Goal: Find contact information: Find contact information

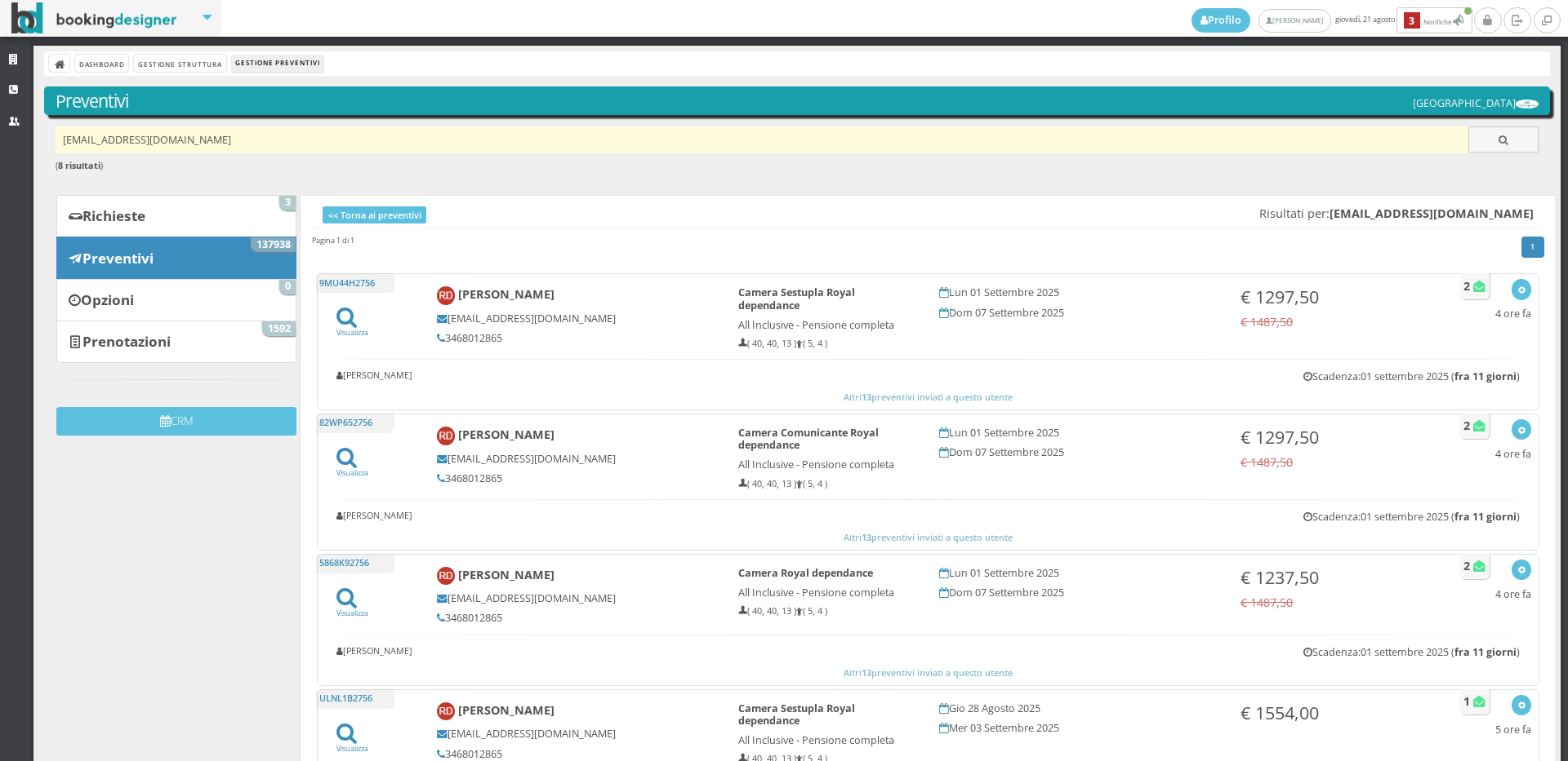
click at [268, 138] on input "dangeloroberta6@gmail.com" at bounding box center [761, 140] width 1413 height 27
paste input "lorena.bado@gmail.com"
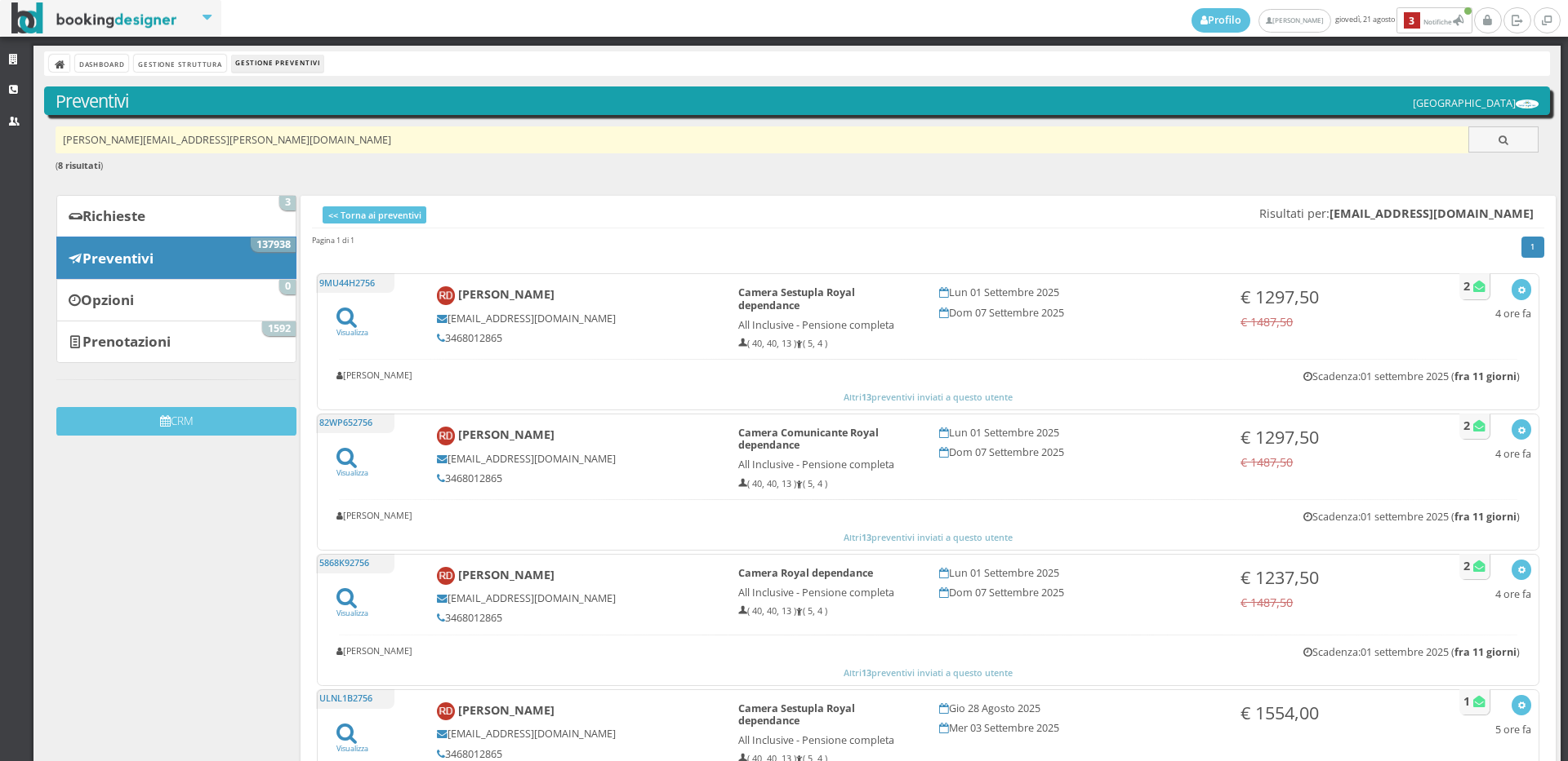
type input "lorena.bado@gmail.com"
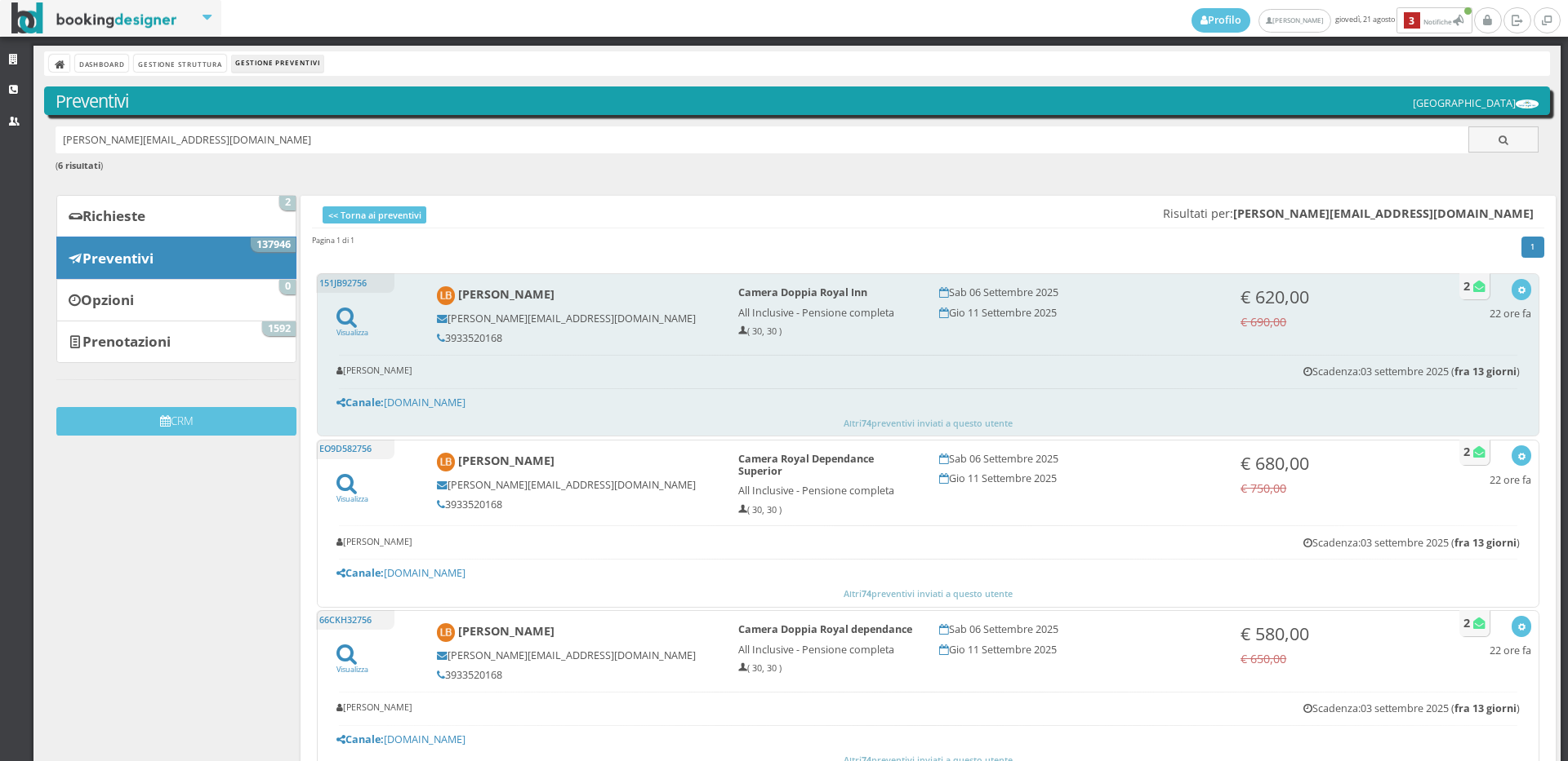
click at [455, 337] on h5 "3933520168" at bounding box center [577, 337] width 280 height 12
drag, startPoint x: 455, startPoint y: 337, endPoint x: 506, endPoint y: 343, distance: 51.4
click at [506, 343] on h5 "3933520168" at bounding box center [577, 337] width 280 height 12
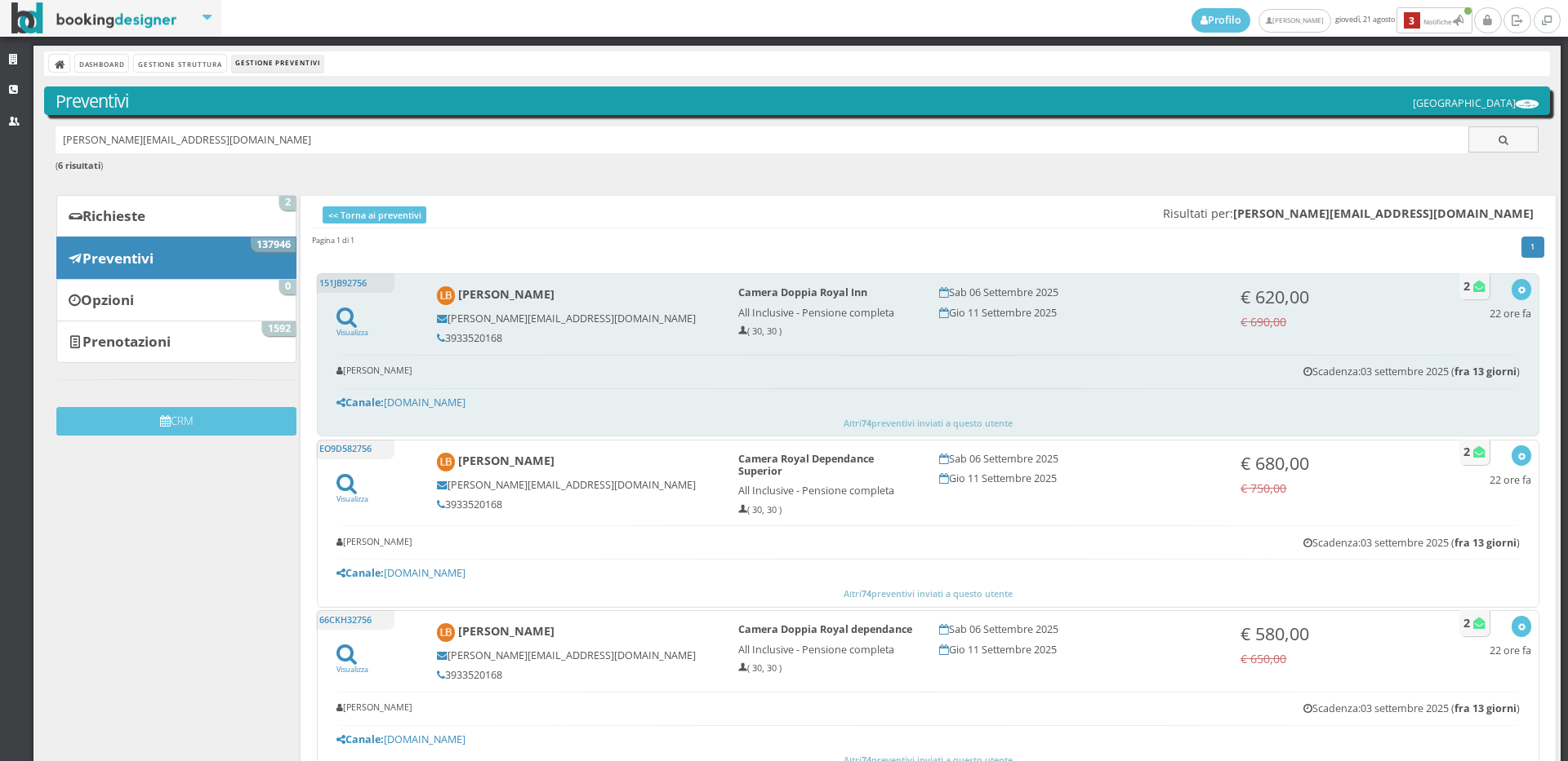
drag, startPoint x: 484, startPoint y: 344, endPoint x: 547, endPoint y: 335, distance: 63.6
click at [547, 335] on h5 "3933520168" at bounding box center [577, 337] width 280 height 12
drag, startPoint x: 528, startPoint y: 337, endPoint x: 440, endPoint y: 338, distance: 88.0
click at [440, 338] on h5 "3933520168" at bounding box center [577, 337] width 280 height 12
copy h5 "3933520168"
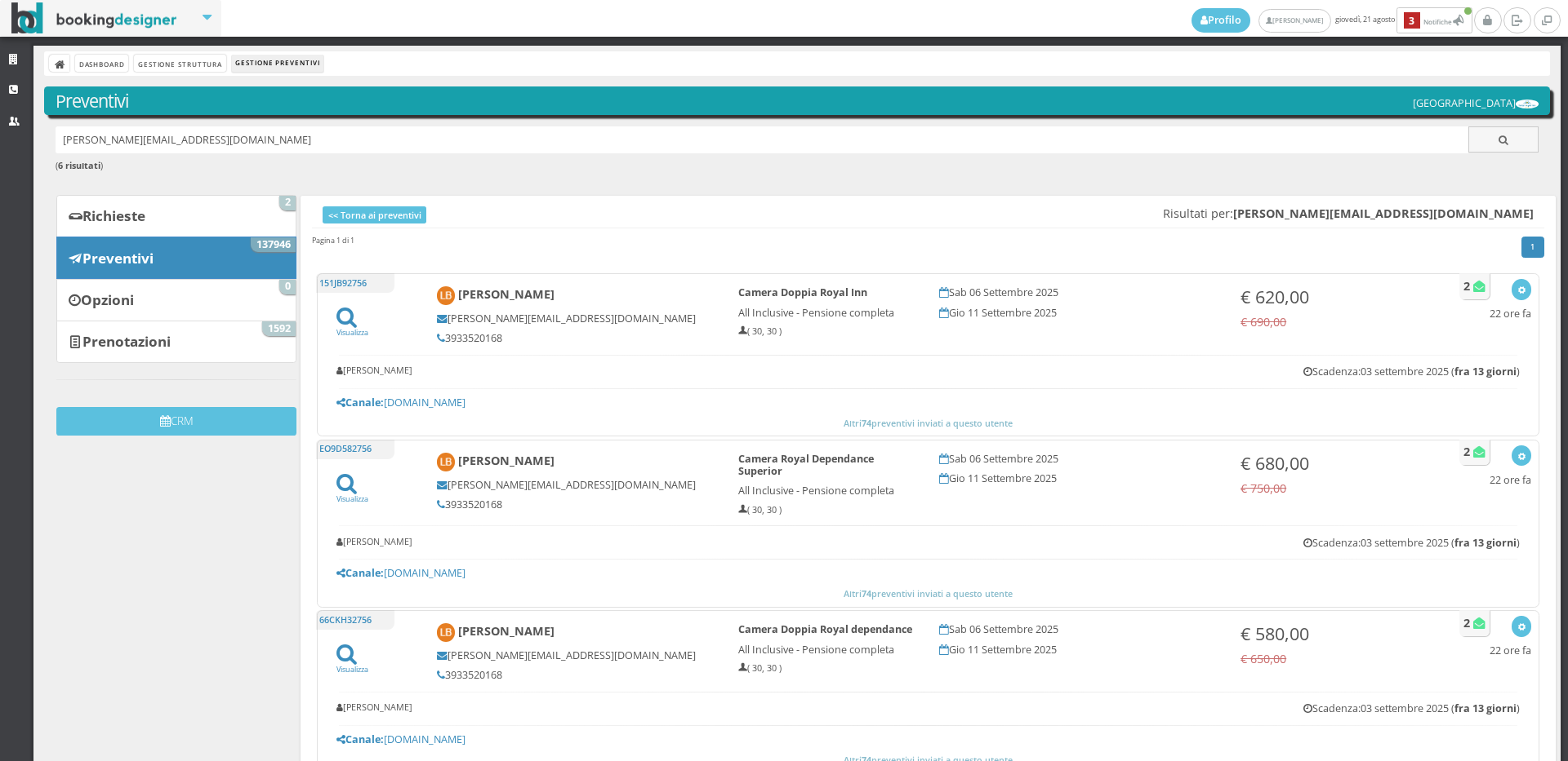
drag, startPoint x: 285, startPoint y: 132, endPoint x: 15, endPoint y: 144, distance: 270.3
click at [15, 144] on div "Strutture CRM Utenti Dashboard Gestione Struttura Gestione Preventivi Preventiv…" at bounding box center [784, 403] width 1568 height 716
paste input "[EMAIL_ADDRESS][DOMAIN_NAME]"
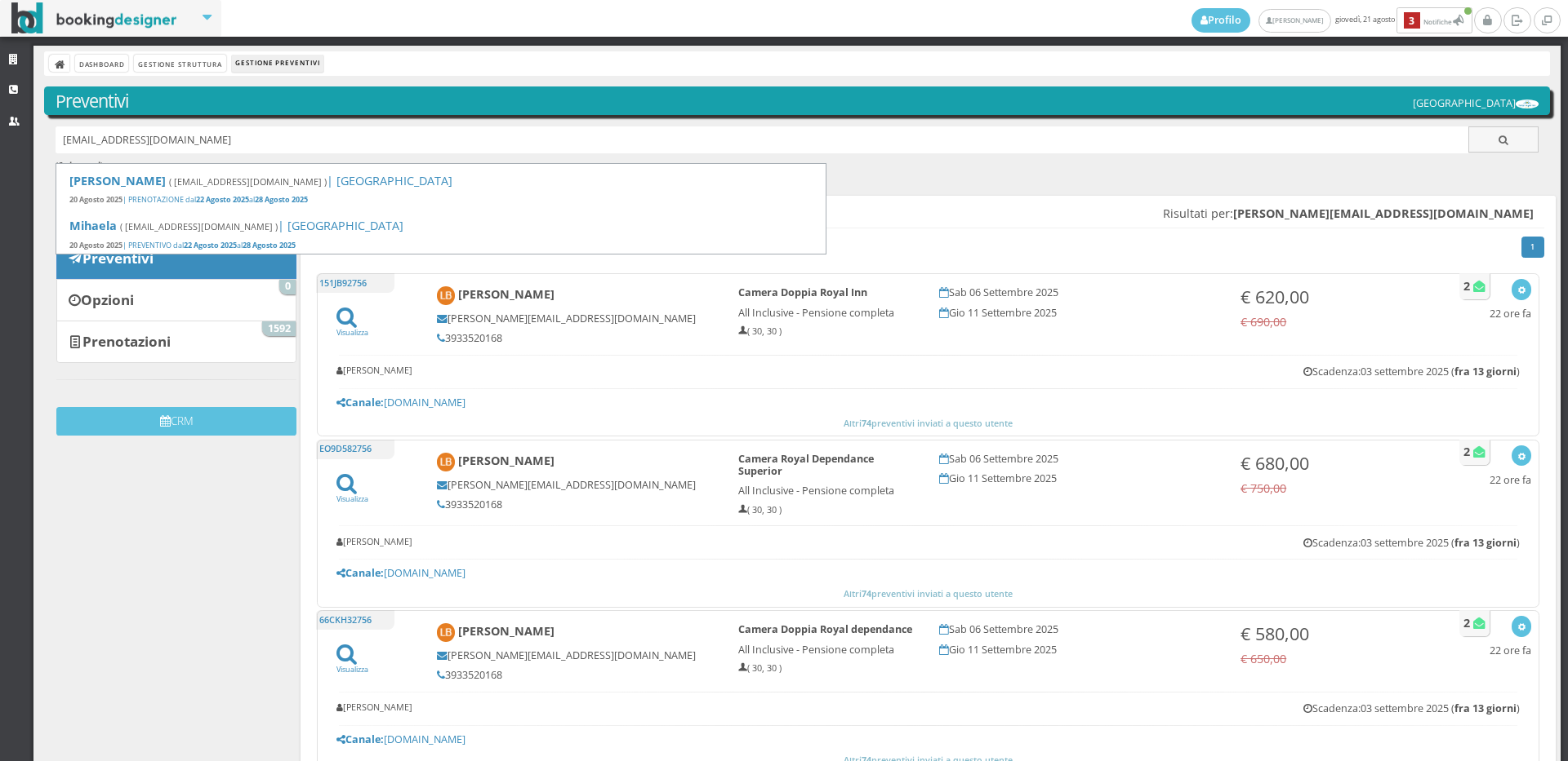
type input "[EMAIL_ADDRESS][DOMAIN_NAME]"
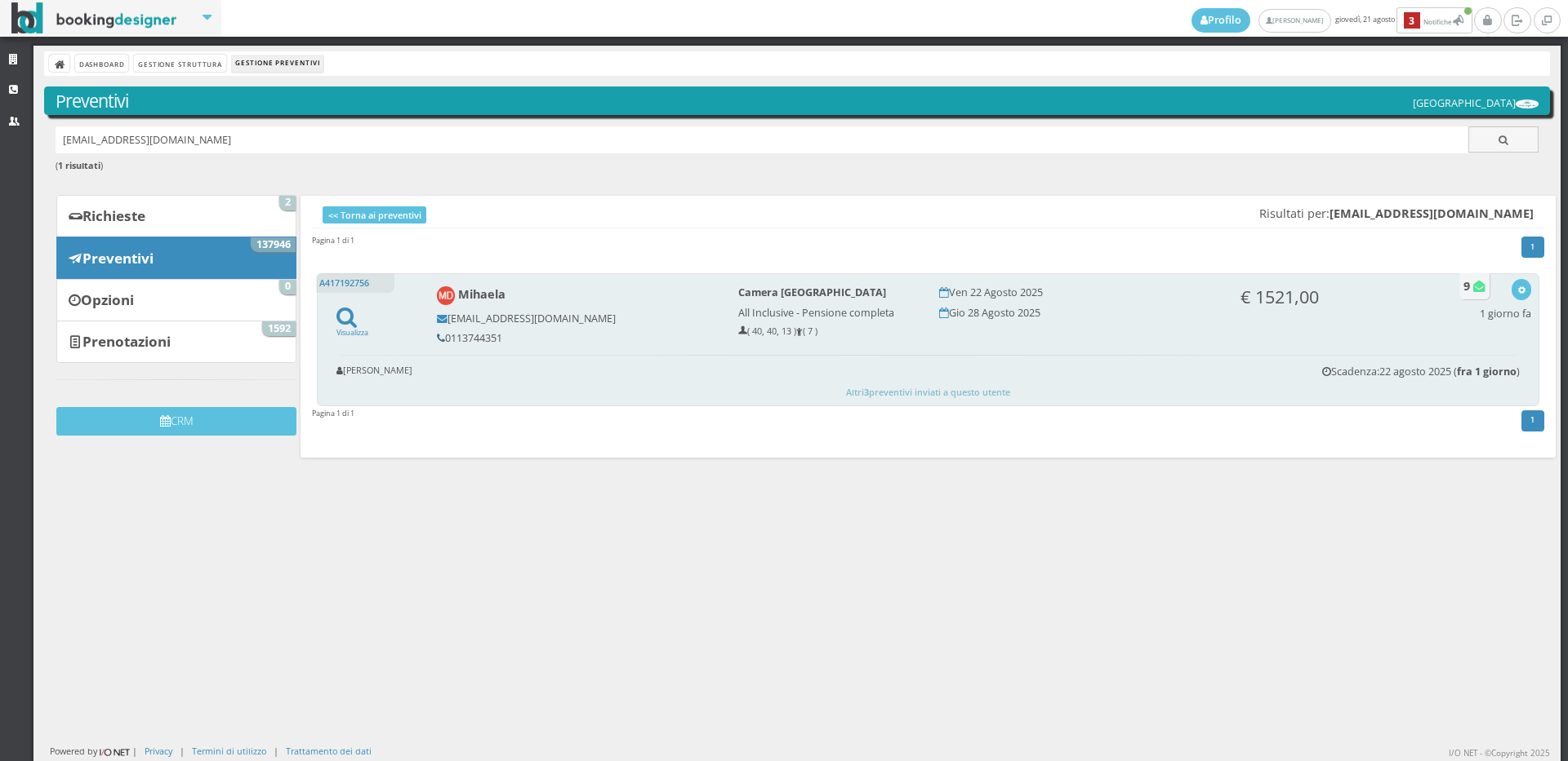
drag, startPoint x: 498, startPoint y: 338, endPoint x: 436, endPoint y: 338, distance: 62.0
click at [437, 338] on h5 "0113744351" at bounding box center [577, 337] width 280 height 12
click at [532, 338] on h5 "0113744351" at bounding box center [577, 337] width 280 height 12
click at [452, 335] on h5 "0113744351" at bounding box center [577, 337] width 280 height 12
drag, startPoint x: 452, startPoint y: 337, endPoint x: 439, endPoint y: 338, distance: 13.0
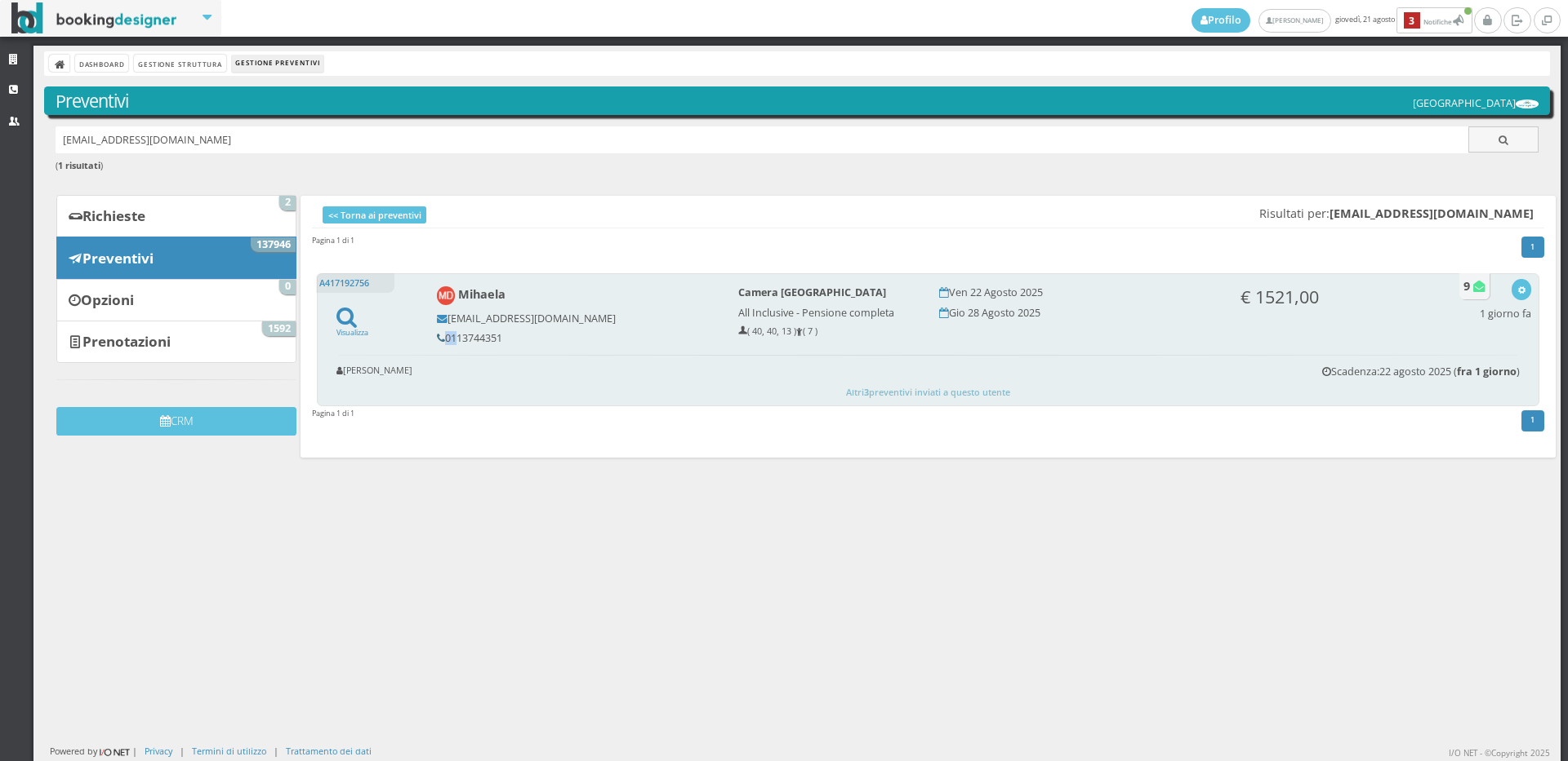
click at [439, 338] on h5 "0113744351" at bounding box center [577, 337] width 280 height 12
click at [453, 336] on h5 "0113744351" at bounding box center [577, 337] width 280 height 12
drag, startPoint x: 505, startPoint y: 340, endPoint x: 443, endPoint y: 345, distance: 62.2
click at [443, 345] on h5 "0113744351" at bounding box center [577, 337] width 280 height 12
copy h5 "0113744351"
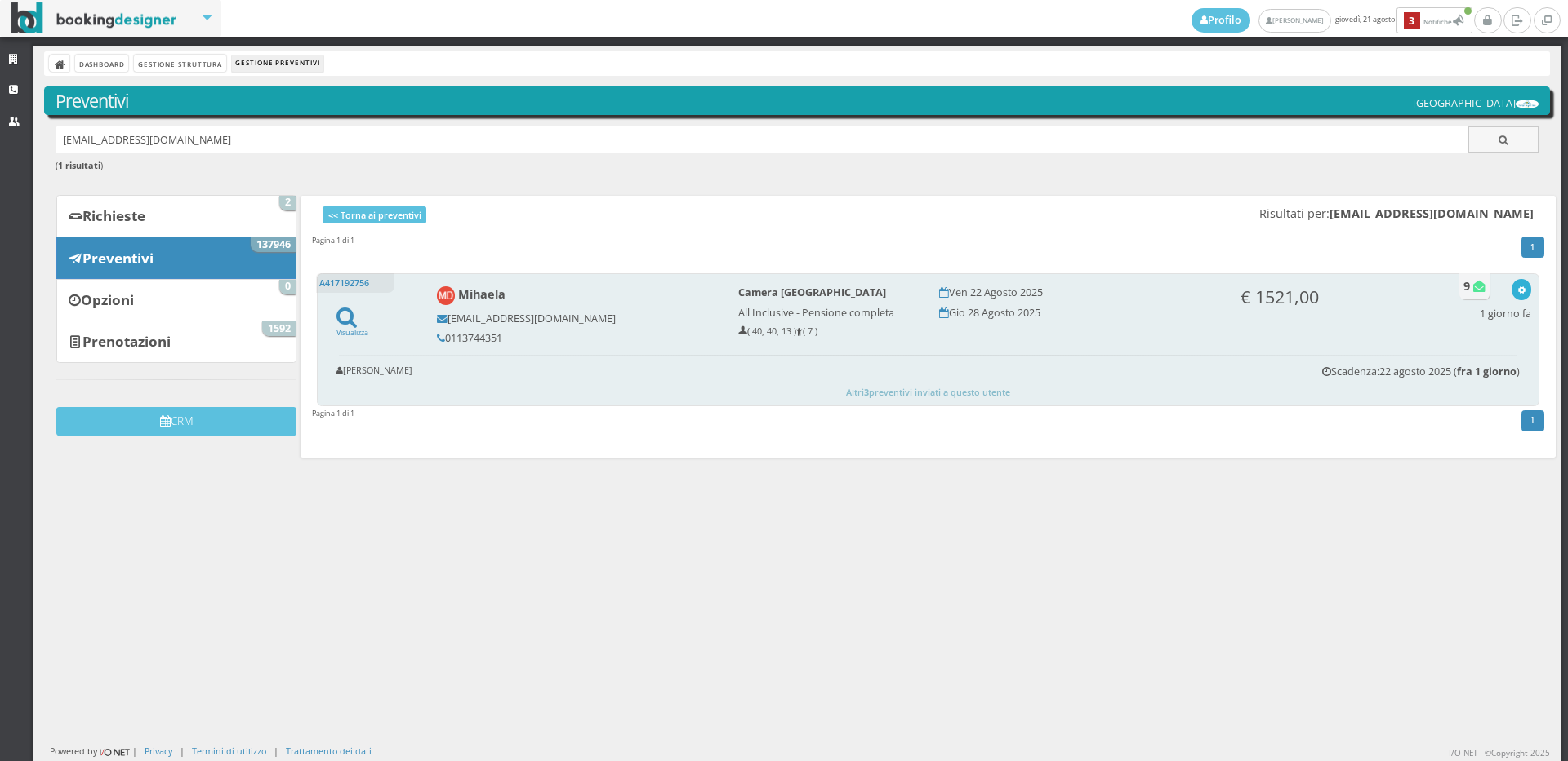
click at [1517, 290] on icon "button" at bounding box center [1522, 291] width 9 height 9
click at [1489, 370] on link "Visualizza sul sito" at bounding box center [1467, 369] width 128 height 18
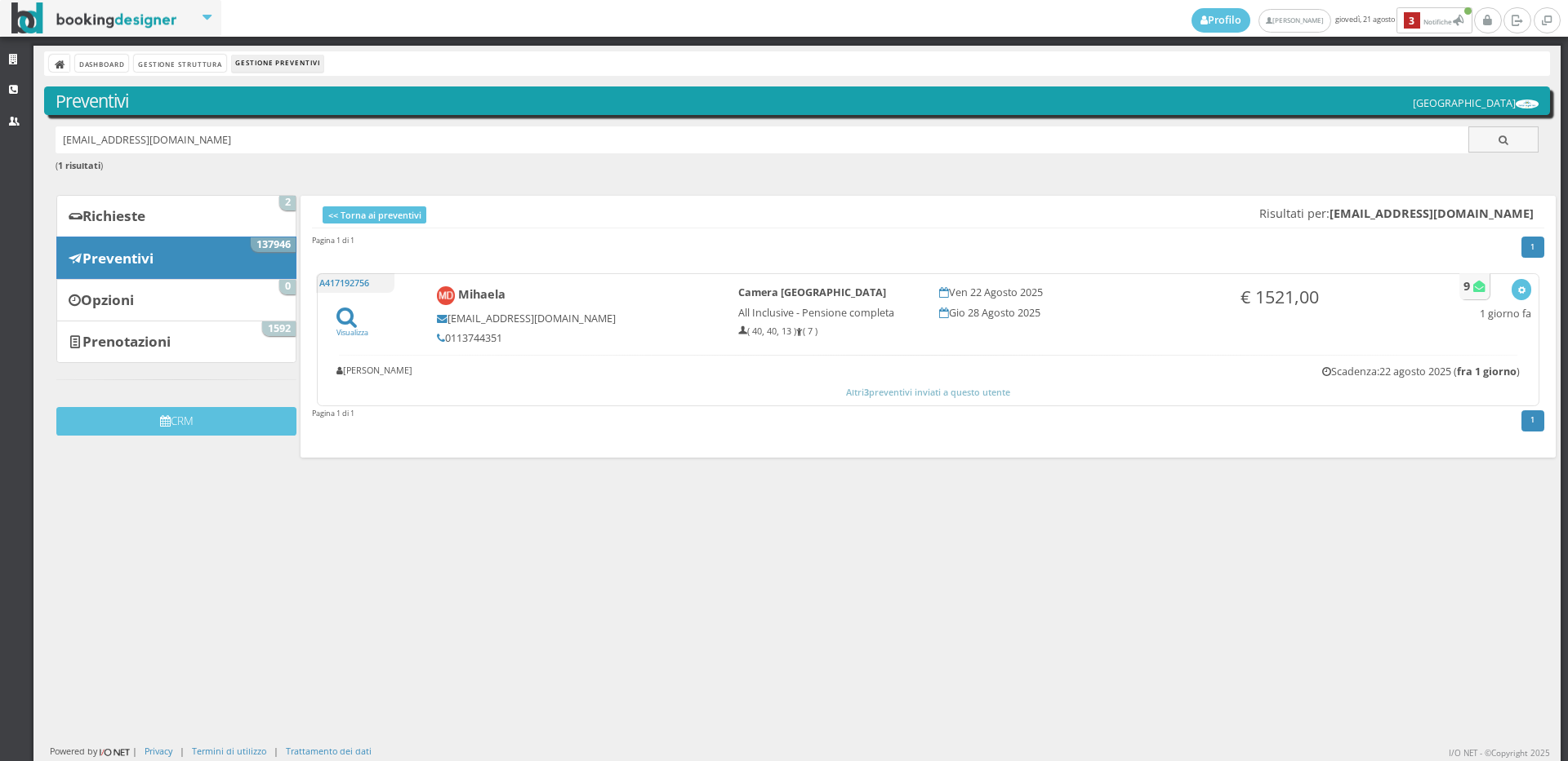
drag, startPoint x: 220, startPoint y: 135, endPoint x: 4, endPoint y: 182, distance: 221.1
click at [4, 182] on div "Strutture CRM Utenti Dashboard Gestione Struttura Gestione Preventivi Preventiv…" at bounding box center [784, 403] width 1568 height 716
paste input "sonia.mino63@gmail.com"
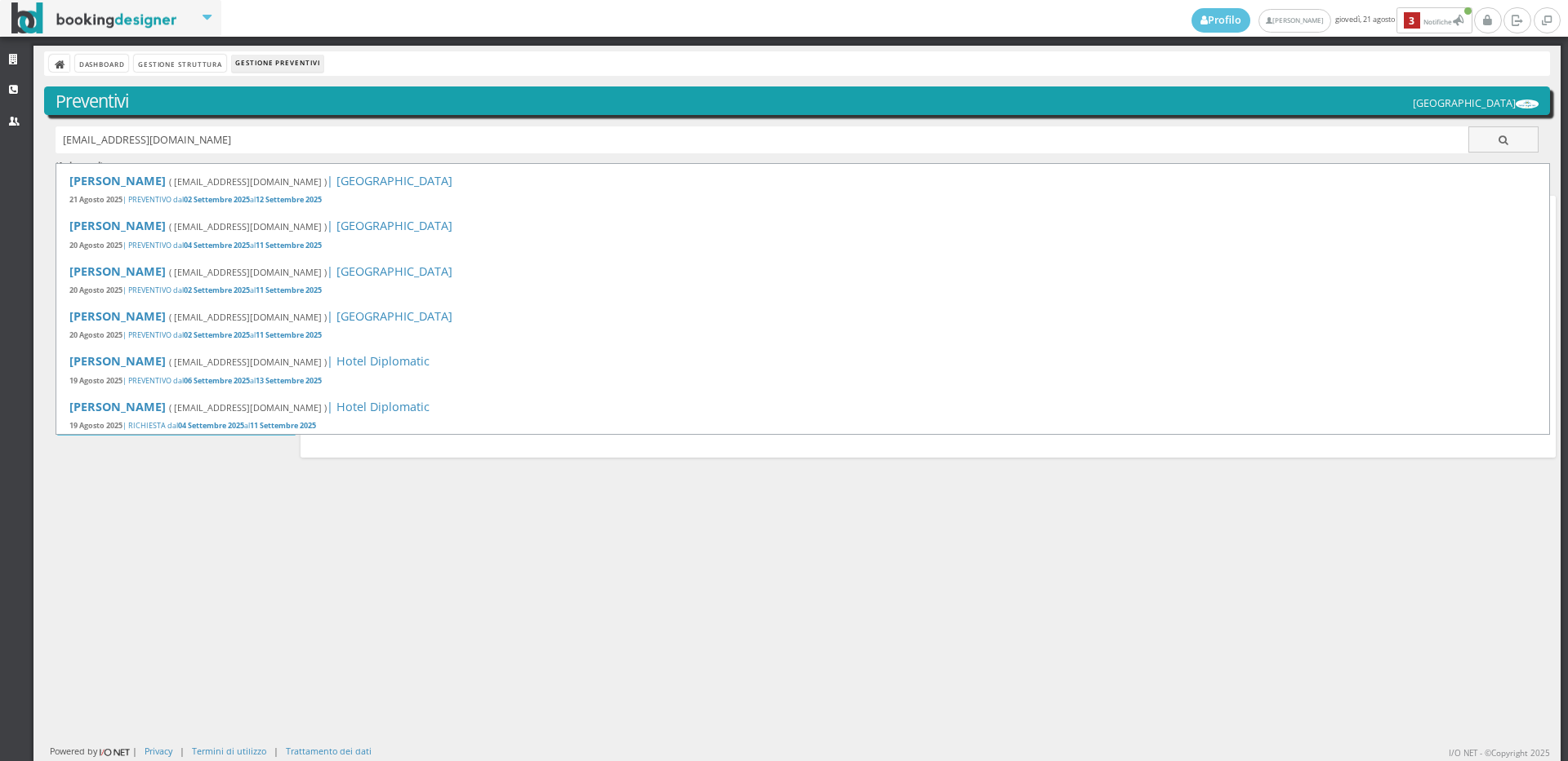
type input "sonia.mino63@gmail.com"
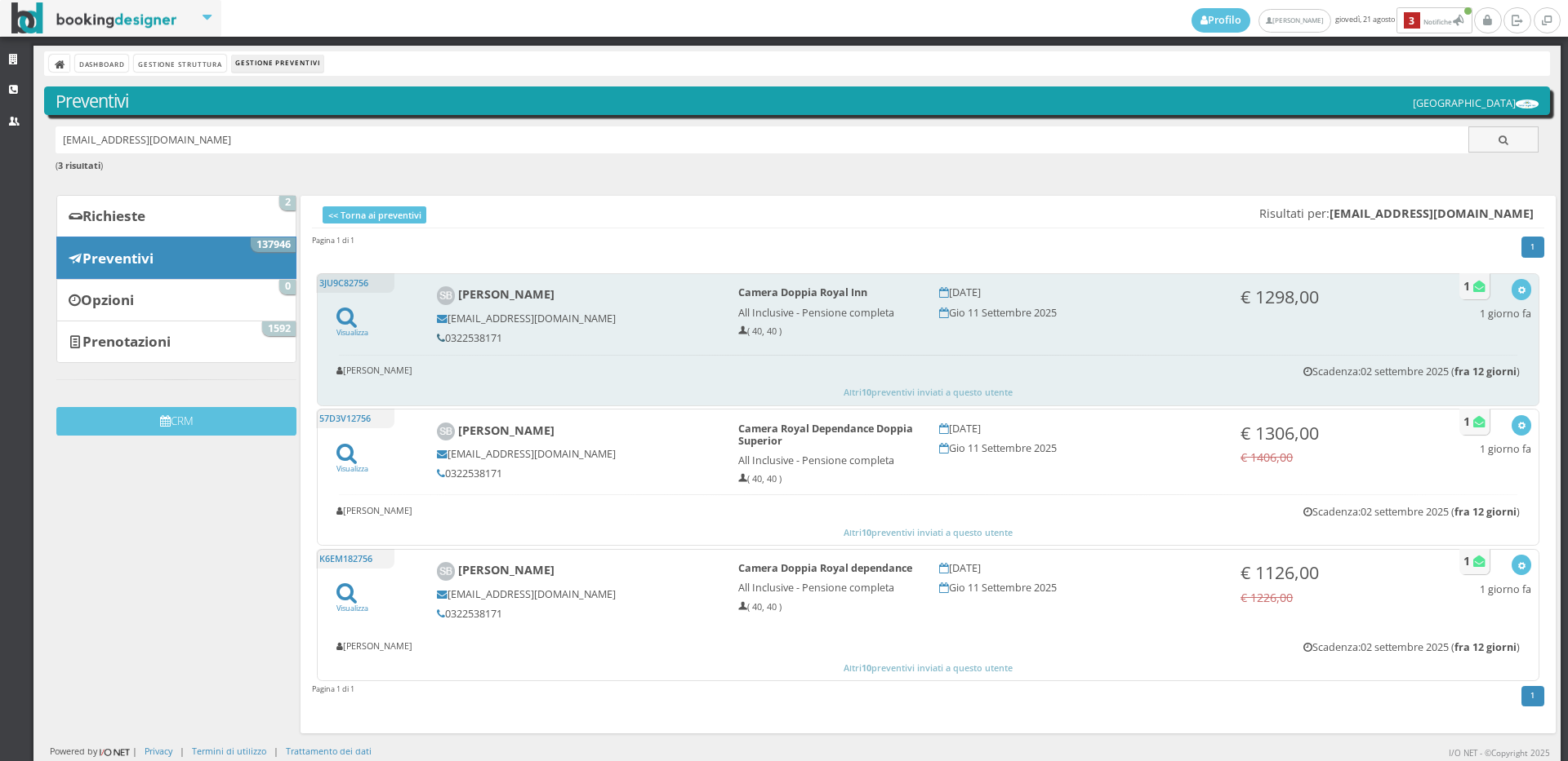
drag, startPoint x: 502, startPoint y: 337, endPoint x: 441, endPoint y: 340, distance: 61.1
click at [441, 340] on h5 "0322538171" at bounding box center [577, 337] width 280 height 12
copy h5 "0322538171"
click at [1517, 292] on icon "button" at bounding box center [1522, 291] width 9 height 9
click at [1469, 368] on link "Visualizza sul sito" at bounding box center [1467, 369] width 128 height 18
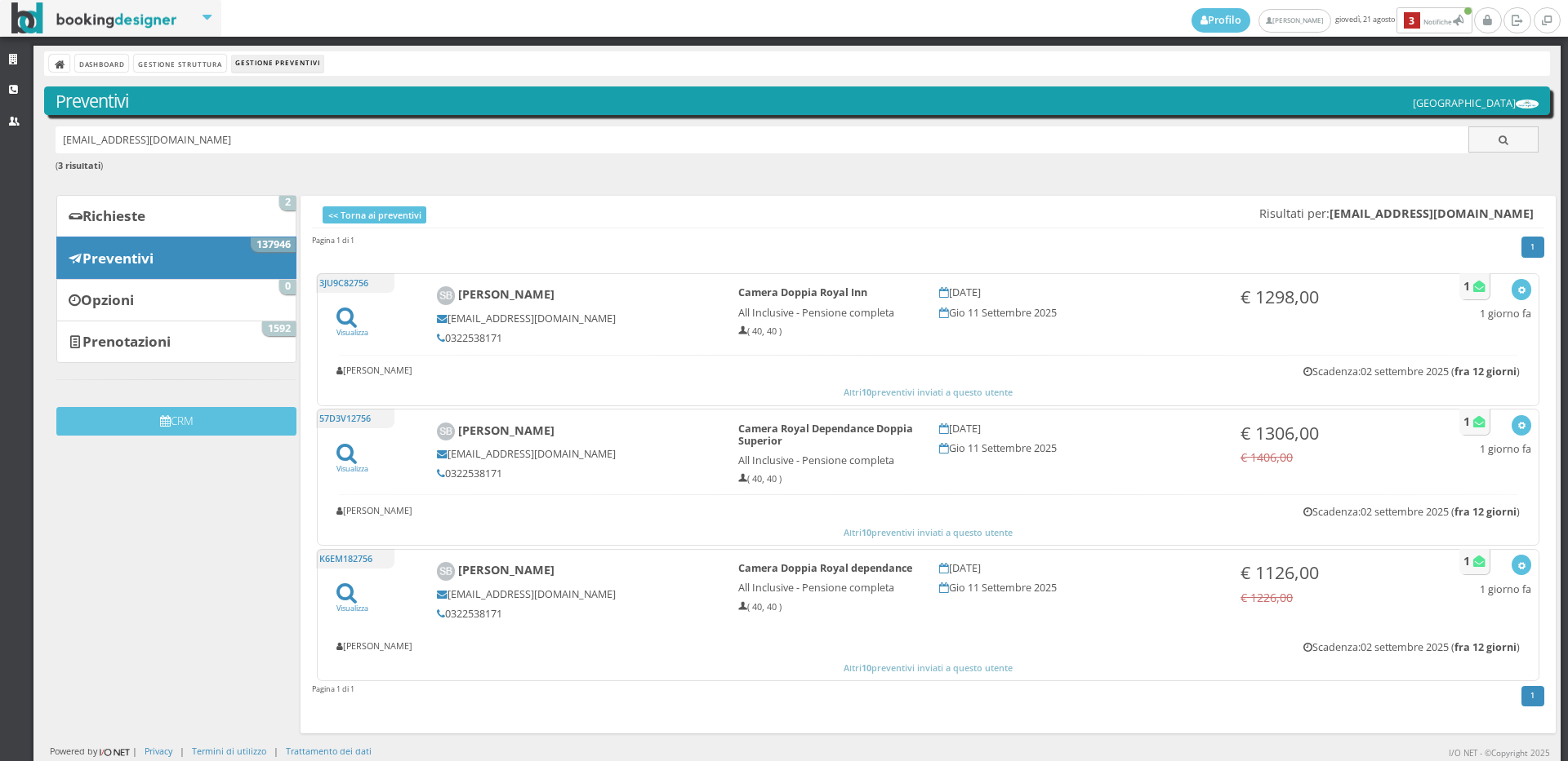
drag, startPoint x: 236, startPoint y: 131, endPoint x: 0, endPoint y: 162, distance: 238.0
click at [0, 162] on div "Strutture CRM Utenti Dashboard Gestione Struttura Gestione Preventivi Preventiv…" at bounding box center [784, 403] width 1568 height 716
paste input "Marisamonti18@gmail.com"
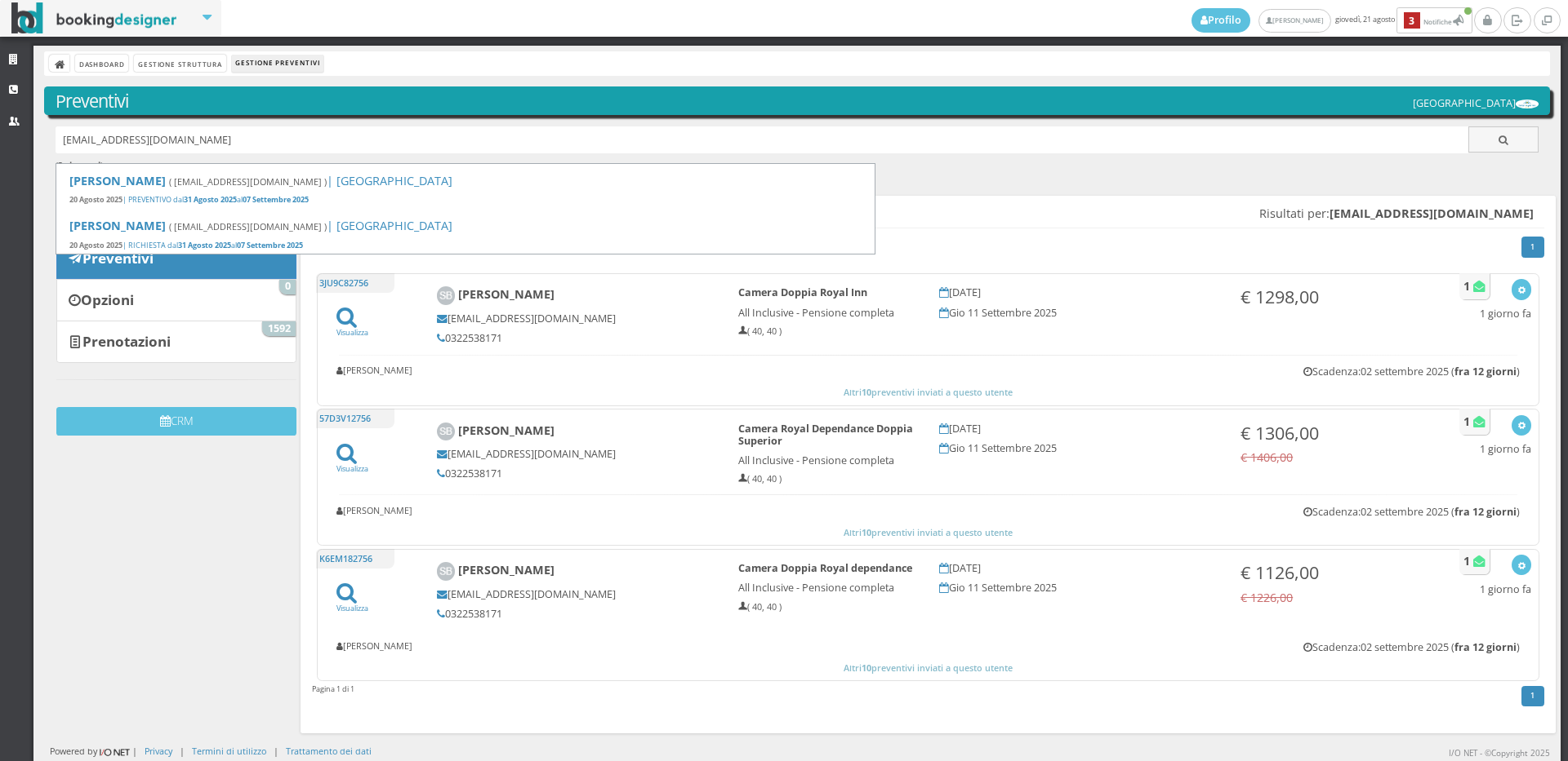
type input "Marisamonti18@gmail.com"
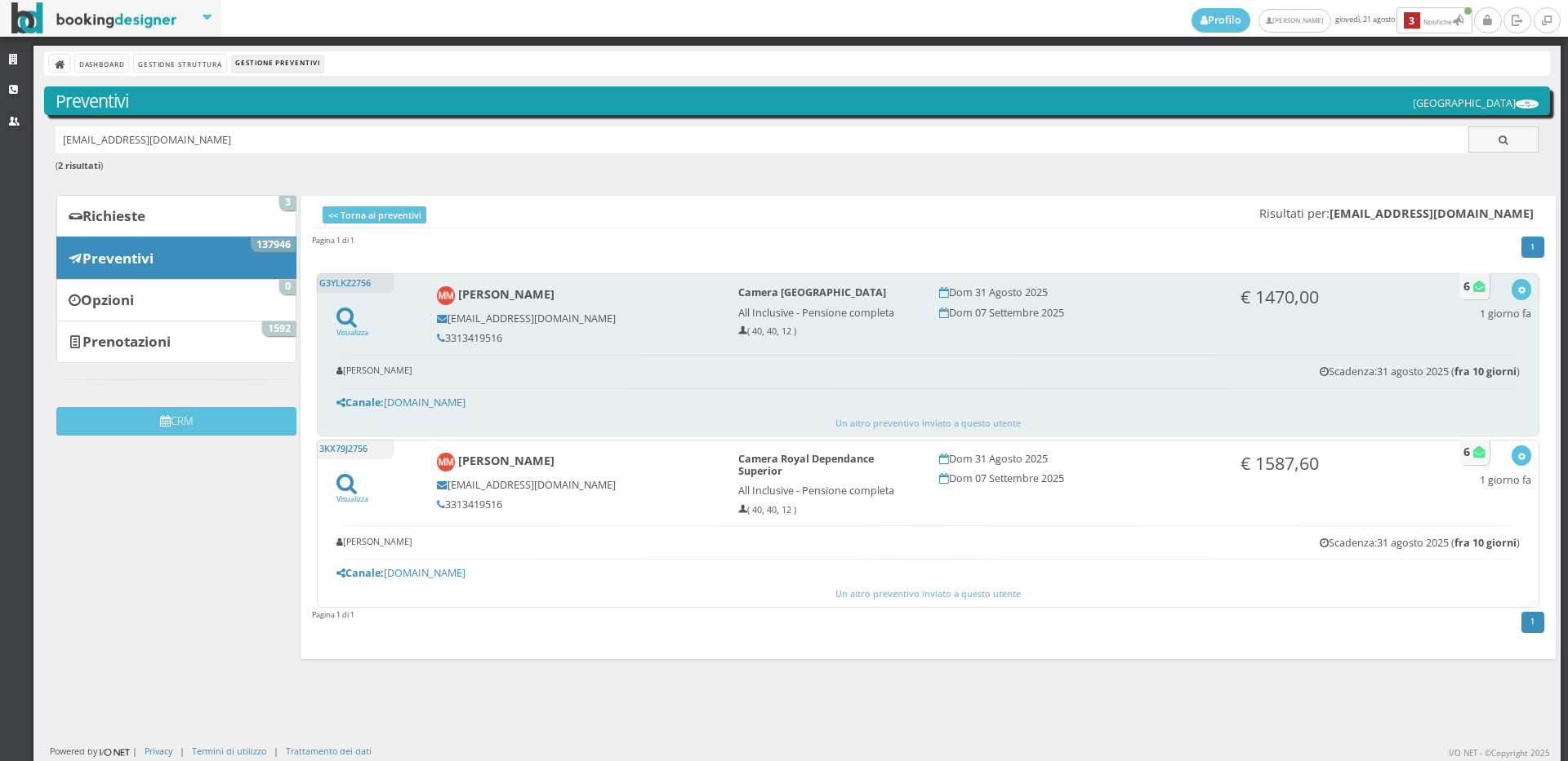
drag, startPoint x: 503, startPoint y: 338, endPoint x: 444, endPoint y: 340, distance: 59.0
click at [444, 340] on h5 "3313419516" at bounding box center [577, 337] width 280 height 12
copy h5 "3313419516"
click at [1511, 285] on button "button" at bounding box center [1520, 290] width 18 height 20
click at [1455, 368] on link "Visualizza sul sito" at bounding box center [1467, 369] width 128 height 18
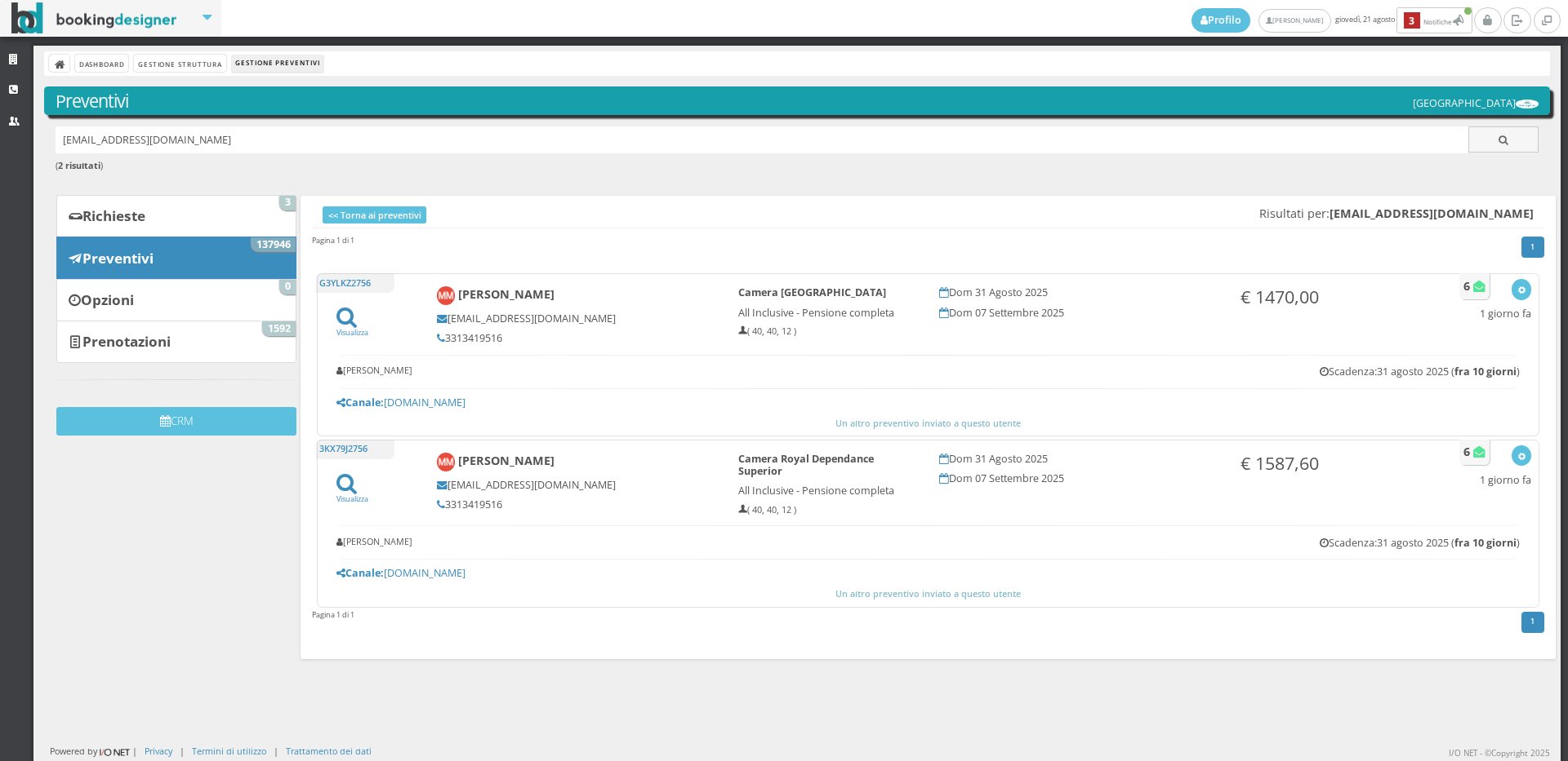
drag, startPoint x: 222, startPoint y: 134, endPoint x: 18, endPoint y: 156, distance: 205.2
click at [18, 156] on div "Strutture CRM Utenti Dashboard Gestione Struttura Gestione Preventivi Preventiv…" at bounding box center [784, 403] width 1568 height 716
paste input "[PERSON_NAME][EMAIL_ADDRESS][DOMAIN_NAME]"
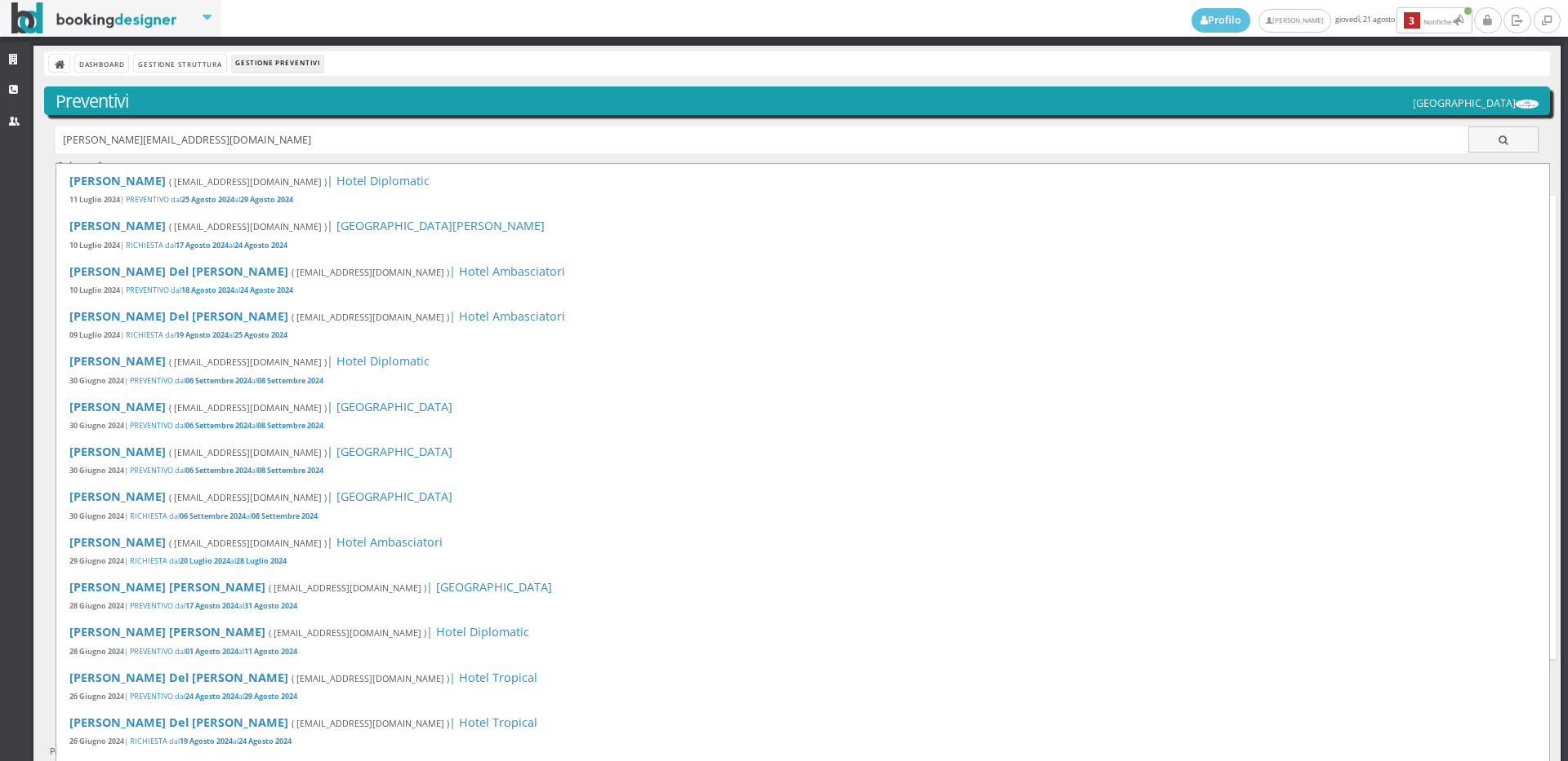
type input "[PERSON_NAME][EMAIL_ADDRESS][DOMAIN_NAME]"
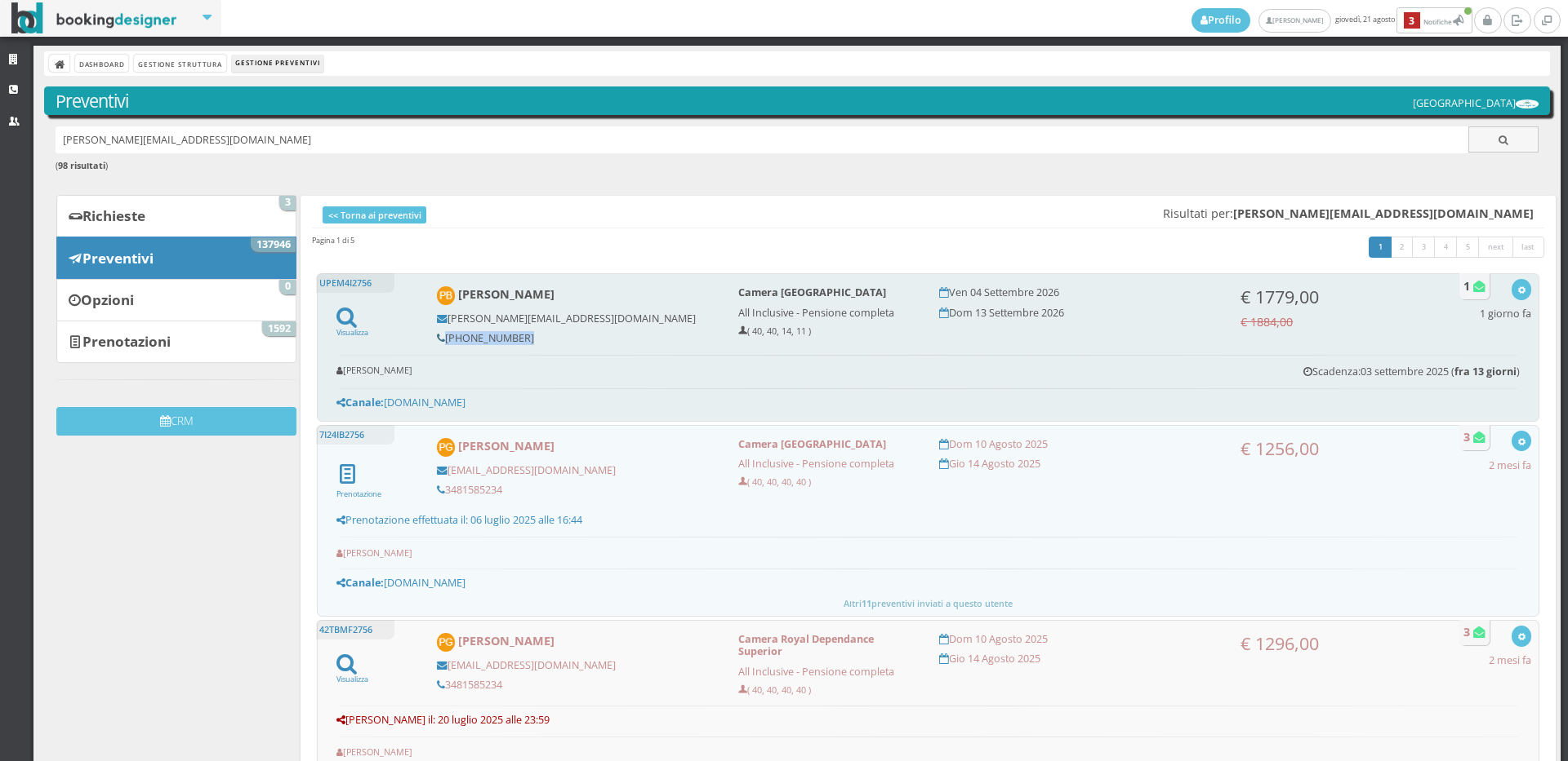
drag, startPoint x: 521, startPoint y: 338, endPoint x: 441, endPoint y: 342, distance: 80.1
click at [441, 342] on h5 "[PHONE_NUMBER]" at bounding box center [577, 337] width 280 height 12
copy h5 "+491751755400"
click at [1517, 291] on icon "button" at bounding box center [1522, 291] width 9 height 9
click at [1479, 366] on link "Visualizza sul sito" at bounding box center [1467, 369] width 128 height 18
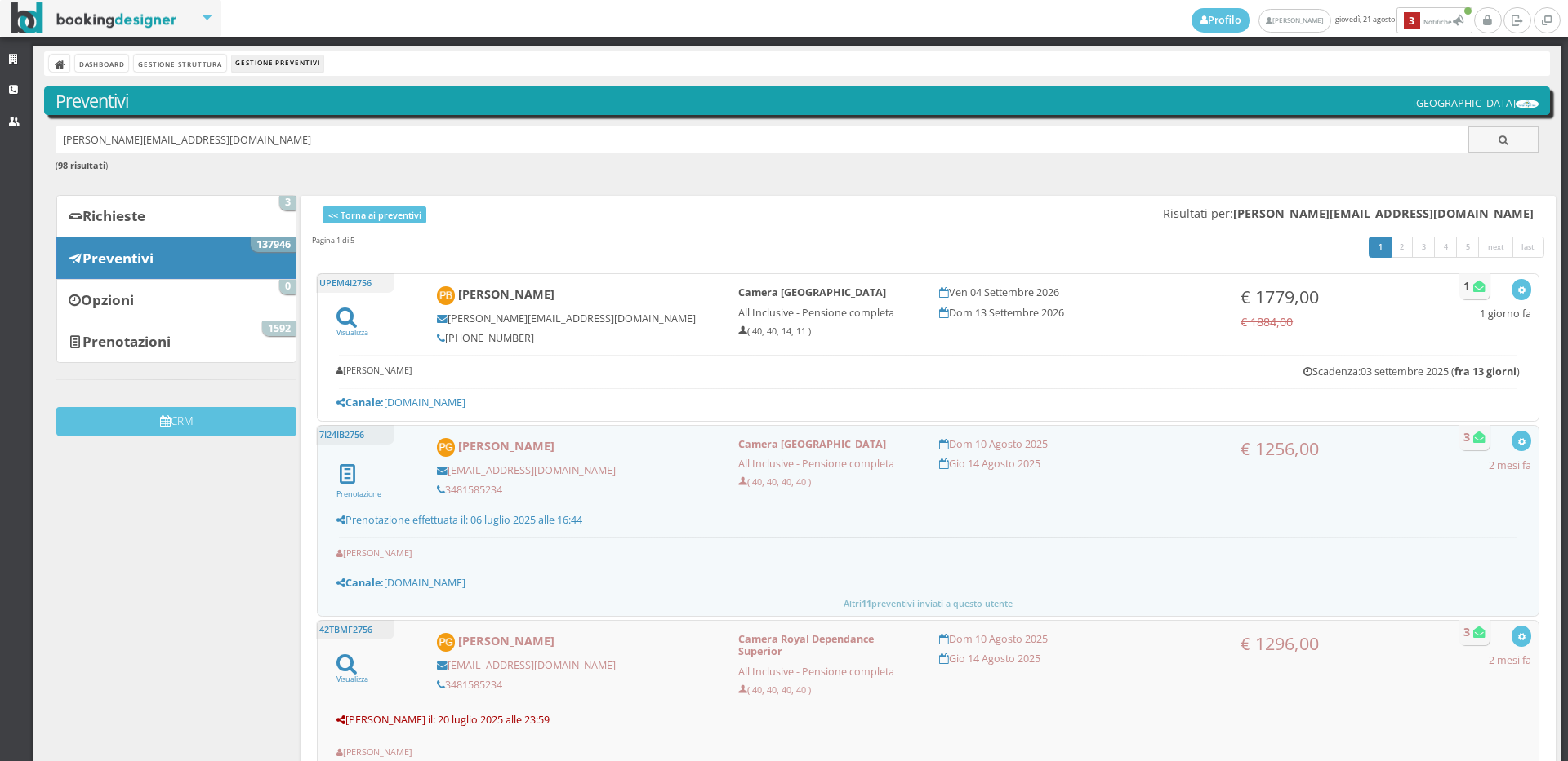
drag, startPoint x: 267, startPoint y: 148, endPoint x: 34, endPoint y: 140, distance: 233.1
paste input "[EMAIL_ADDRESS][DOMAIN_NAME]"
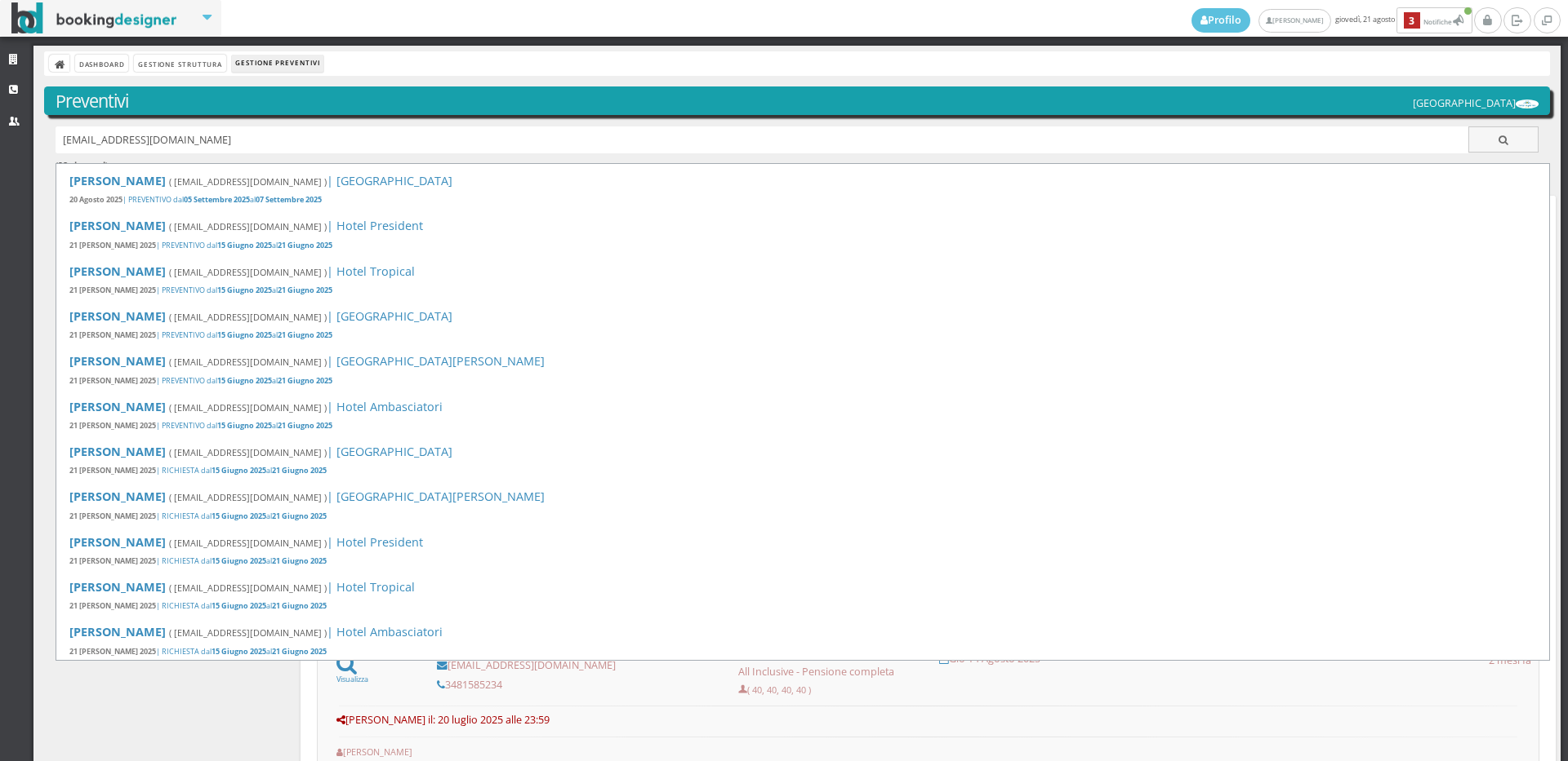
type input "[EMAIL_ADDRESS][DOMAIN_NAME]"
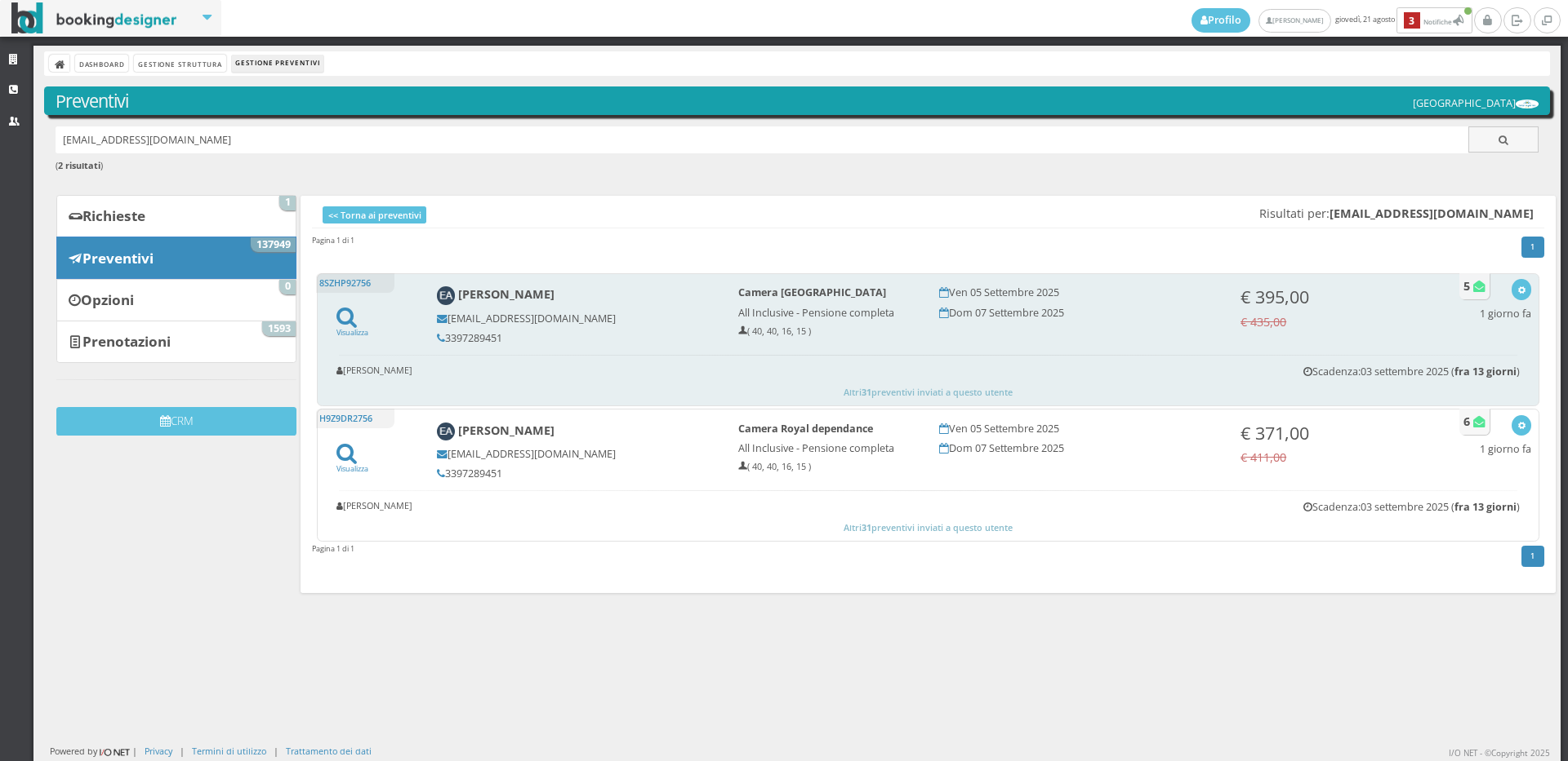
drag, startPoint x: 505, startPoint y: 338, endPoint x: 446, endPoint y: 341, distance: 59.1
click at [446, 341] on h5 "3397289451" at bounding box center [577, 337] width 280 height 12
copy h5 "3397289451"
click at [1517, 291] on icon "button" at bounding box center [1522, 291] width 9 height 9
click at [1439, 362] on link "Visualizza sul sito" at bounding box center [1467, 369] width 128 height 18
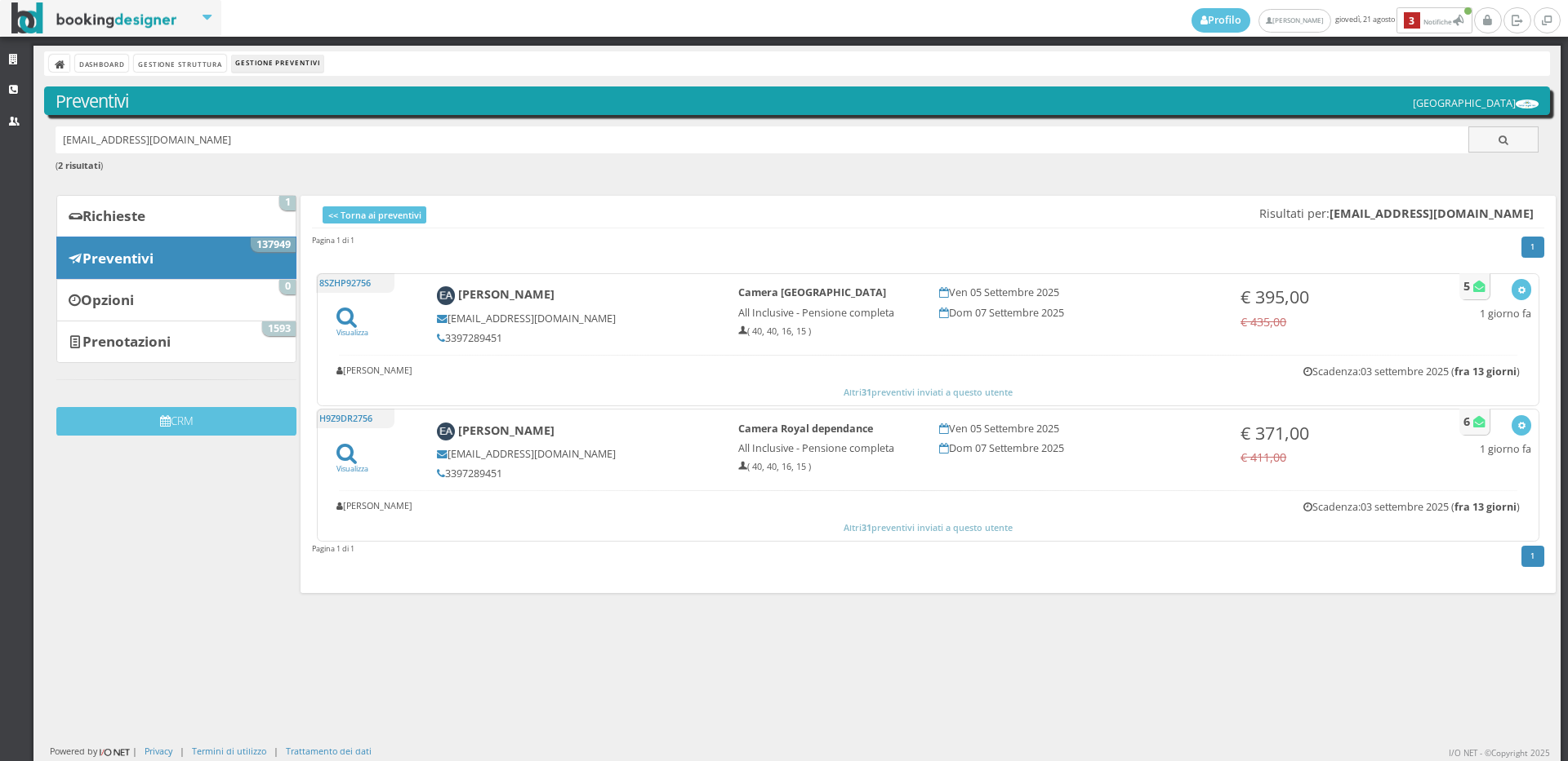
drag, startPoint x: 224, startPoint y: 133, endPoint x: 44, endPoint y: 135, distance: 180.0
click at [44, 135] on div "astori.elena76@gmail.com ( 2 risultati )" at bounding box center [796, 158] width 1505 height 63
paste input "massimomelis75@gmail.com"
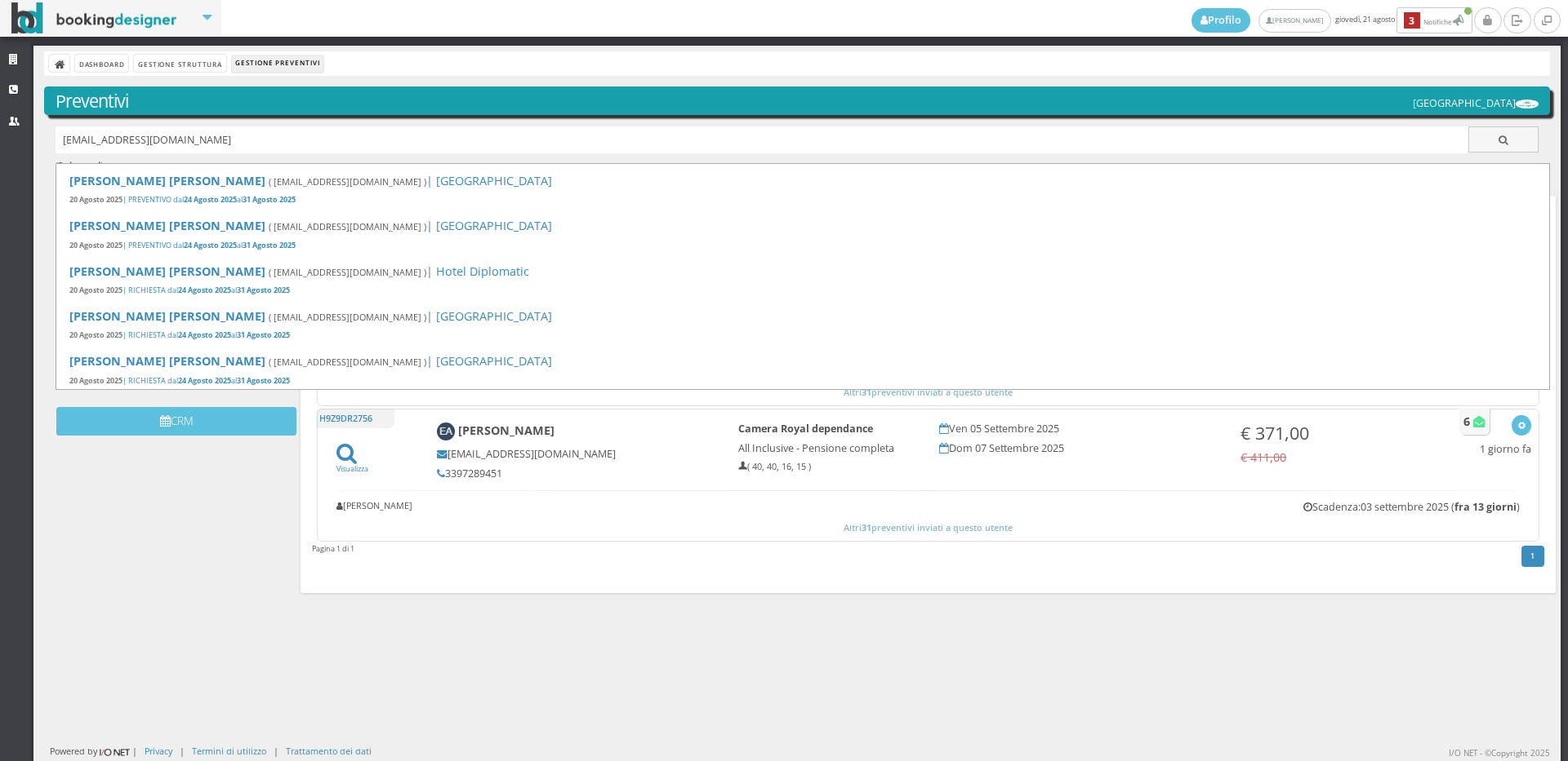
type input "massimomelis75@gmail.com"
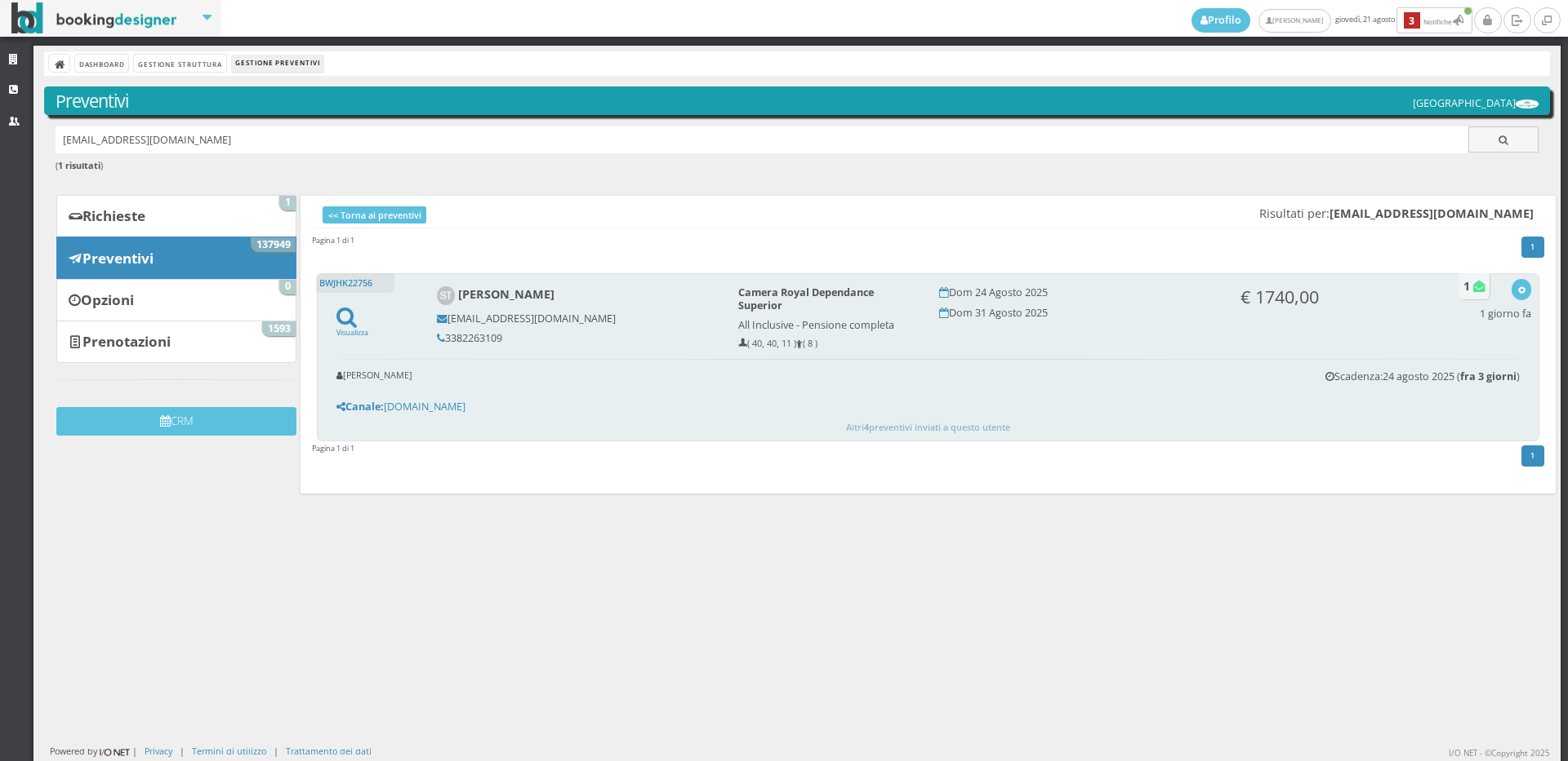
drag, startPoint x: 502, startPoint y: 336, endPoint x: 443, endPoint y: 331, distance: 59.2
click at [443, 331] on div "[PERSON_NAME] [EMAIL_ADDRESS][DOMAIN_NAME] 3382263109" at bounding box center [577, 315] width 302 height 73
copy h5 "3382263109"
click at [484, 338] on h5 "3382263109" at bounding box center [577, 337] width 280 height 12
drag, startPoint x: 502, startPoint y: 336, endPoint x: 446, endPoint y: 335, distance: 56.0
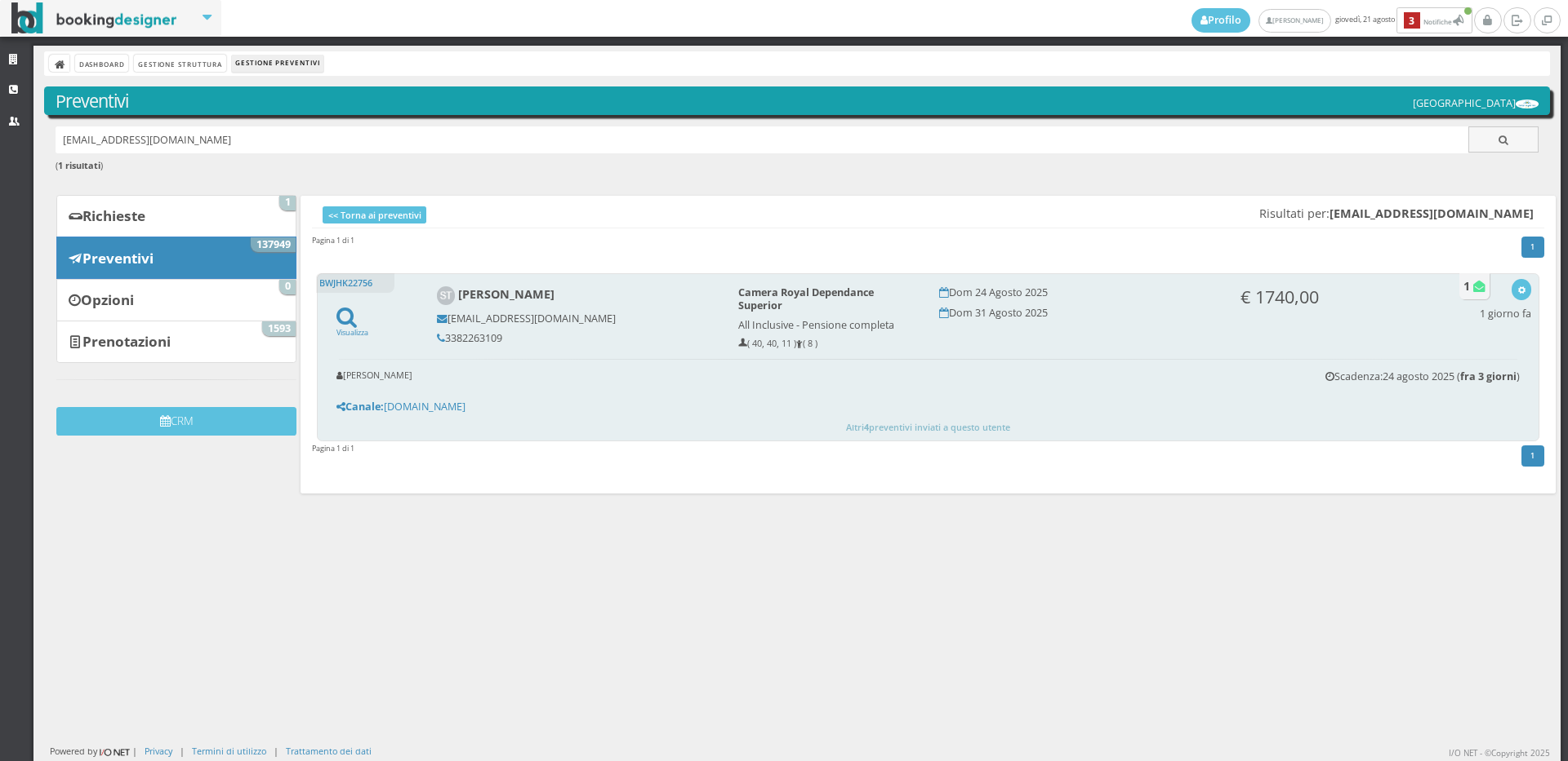
click at [446, 335] on h5 "3382263109" at bounding box center [577, 337] width 280 height 12
copy h5 "3382263109"
click at [1517, 289] on icon "button" at bounding box center [1522, 291] width 9 height 9
click at [1469, 369] on link "Visualizza sul sito" at bounding box center [1467, 369] width 128 height 18
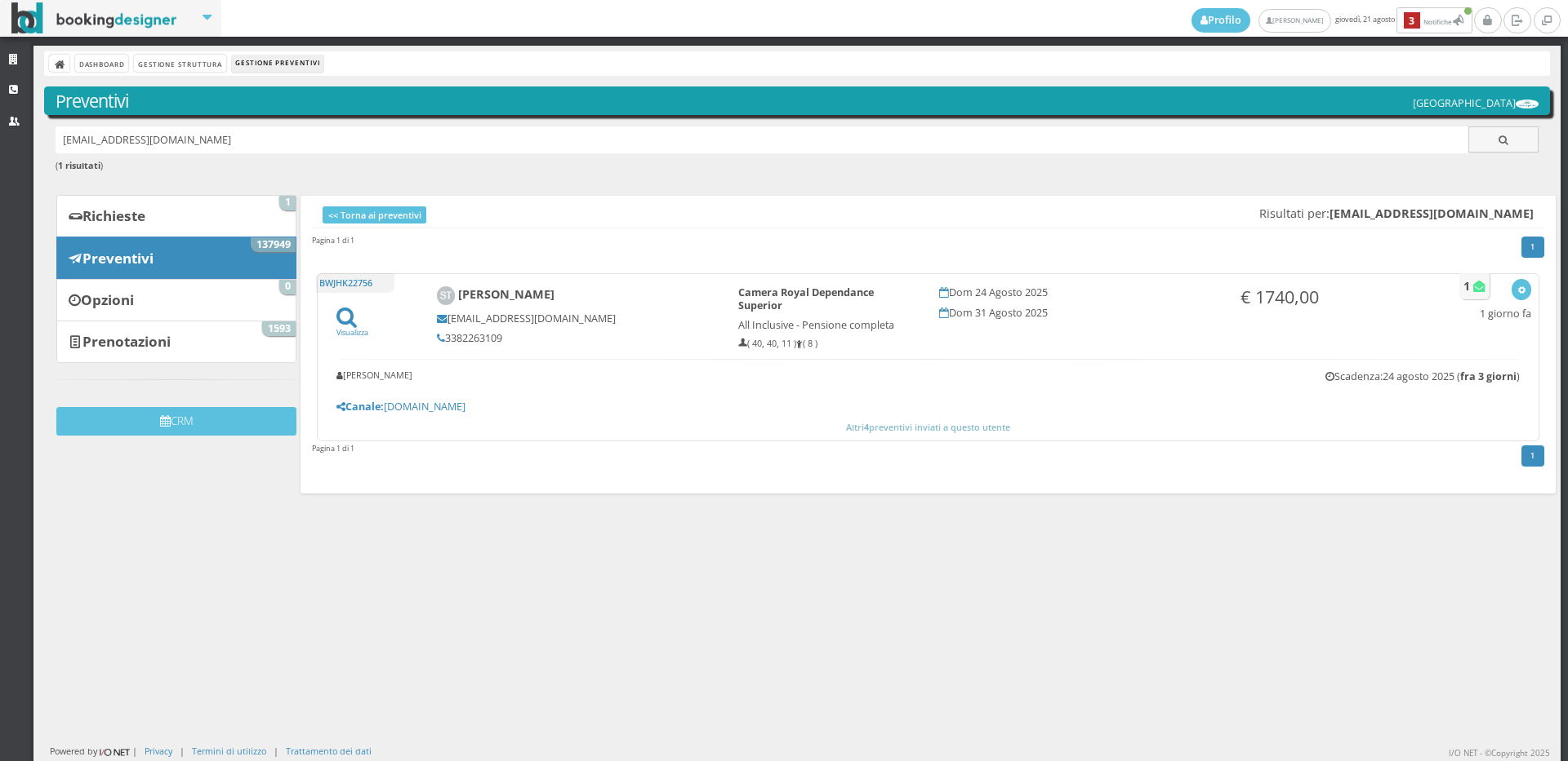
drag, startPoint x: 222, startPoint y: 131, endPoint x: 12, endPoint y: 143, distance: 210.3
click at [12, 143] on div "Strutture CRM Utenti Dashboard Gestione Struttura Gestione Preventivi Preventiv…" at bounding box center [784, 403] width 1568 height 716
paste input "federica.leidi@tiscali.it"
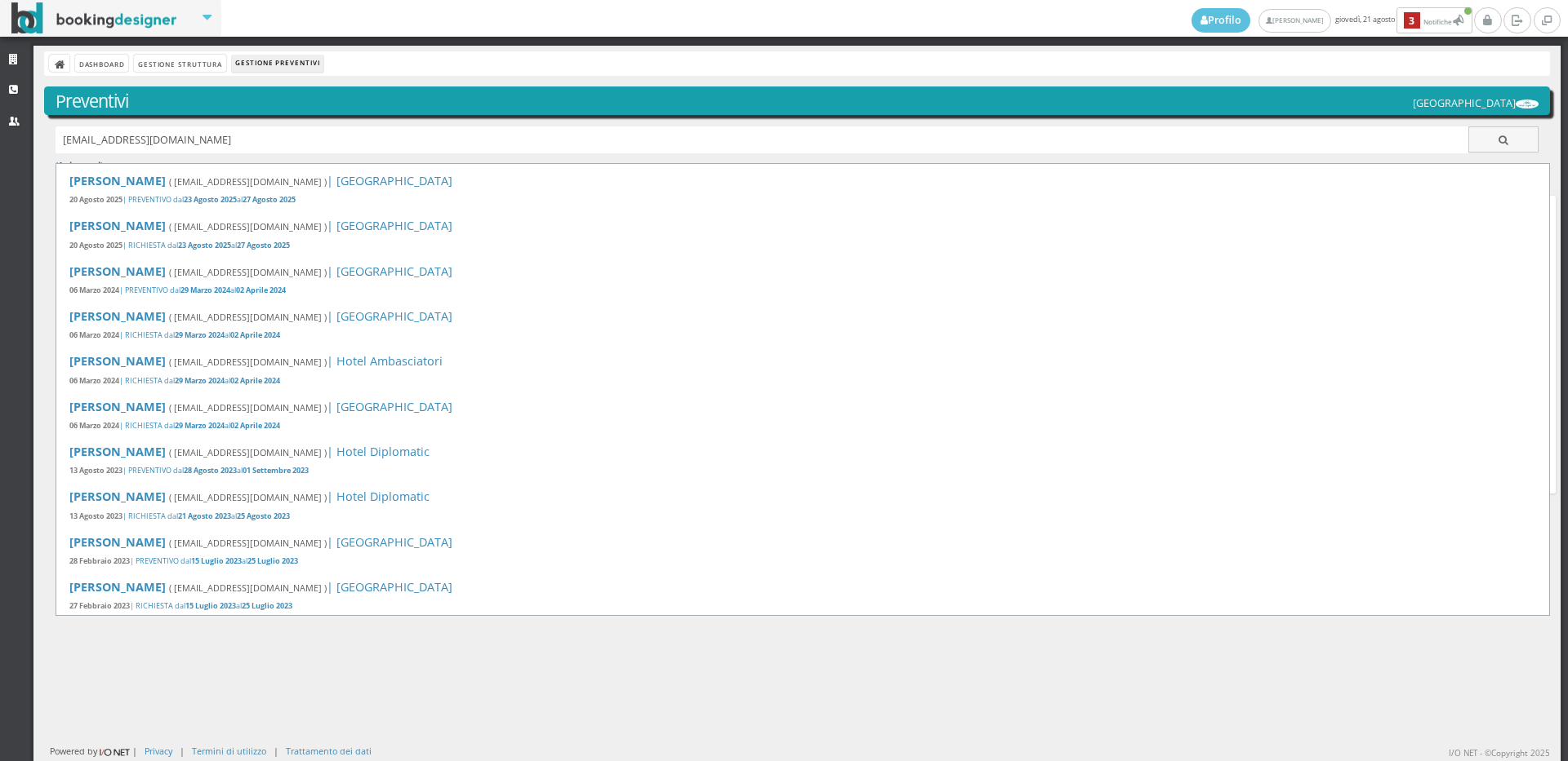
type input "federica.leidi@tiscali.it"
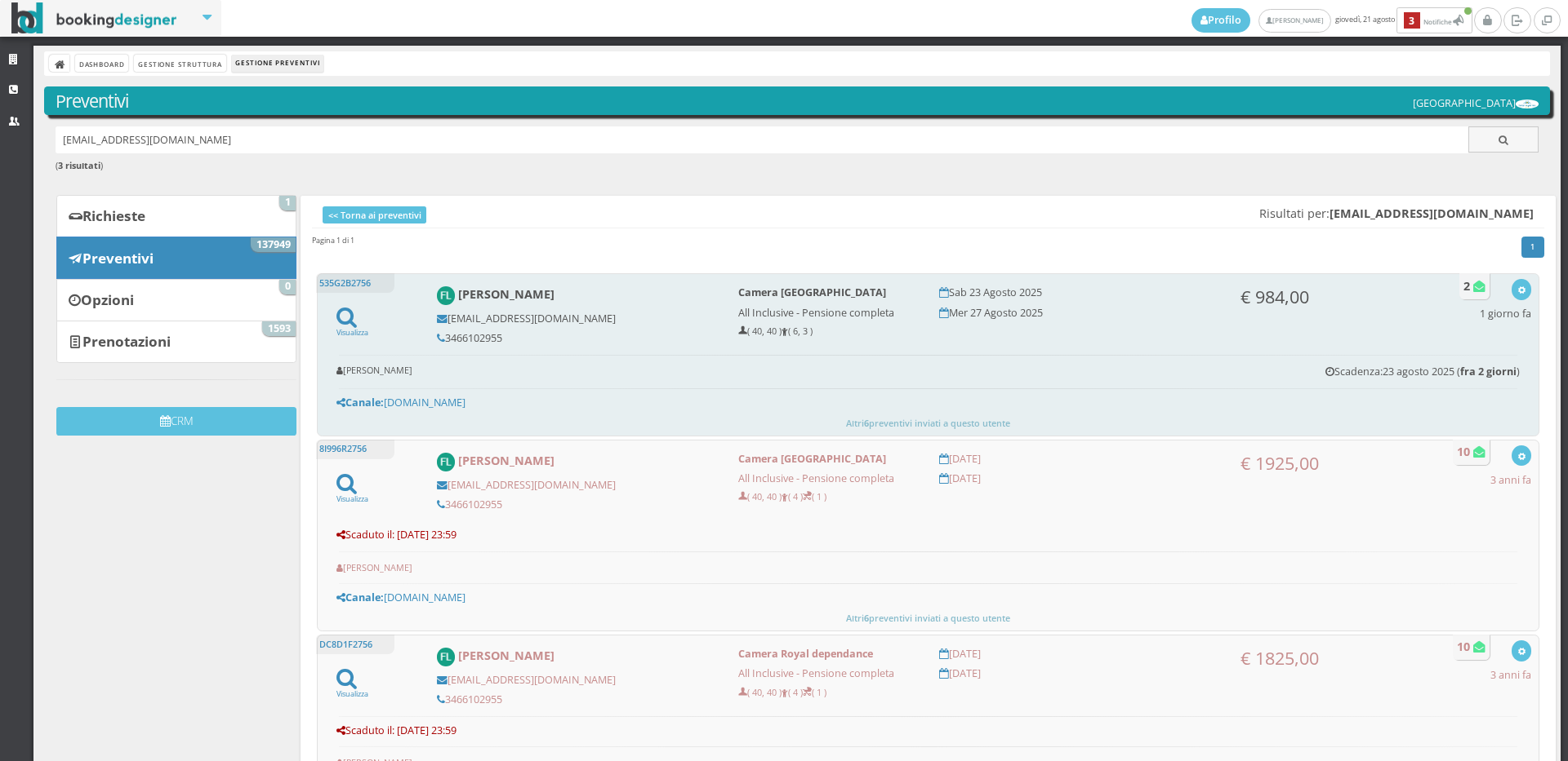
drag, startPoint x: 506, startPoint y: 338, endPoint x: 446, endPoint y: 334, distance: 60.1
click at [446, 334] on h5 "3466102955" at bounding box center [577, 337] width 280 height 12
copy h5 "3466102955"
click at [1517, 294] on icon "button" at bounding box center [1522, 291] width 9 height 9
click at [1455, 369] on link "Visualizza sul sito" at bounding box center [1467, 369] width 128 height 18
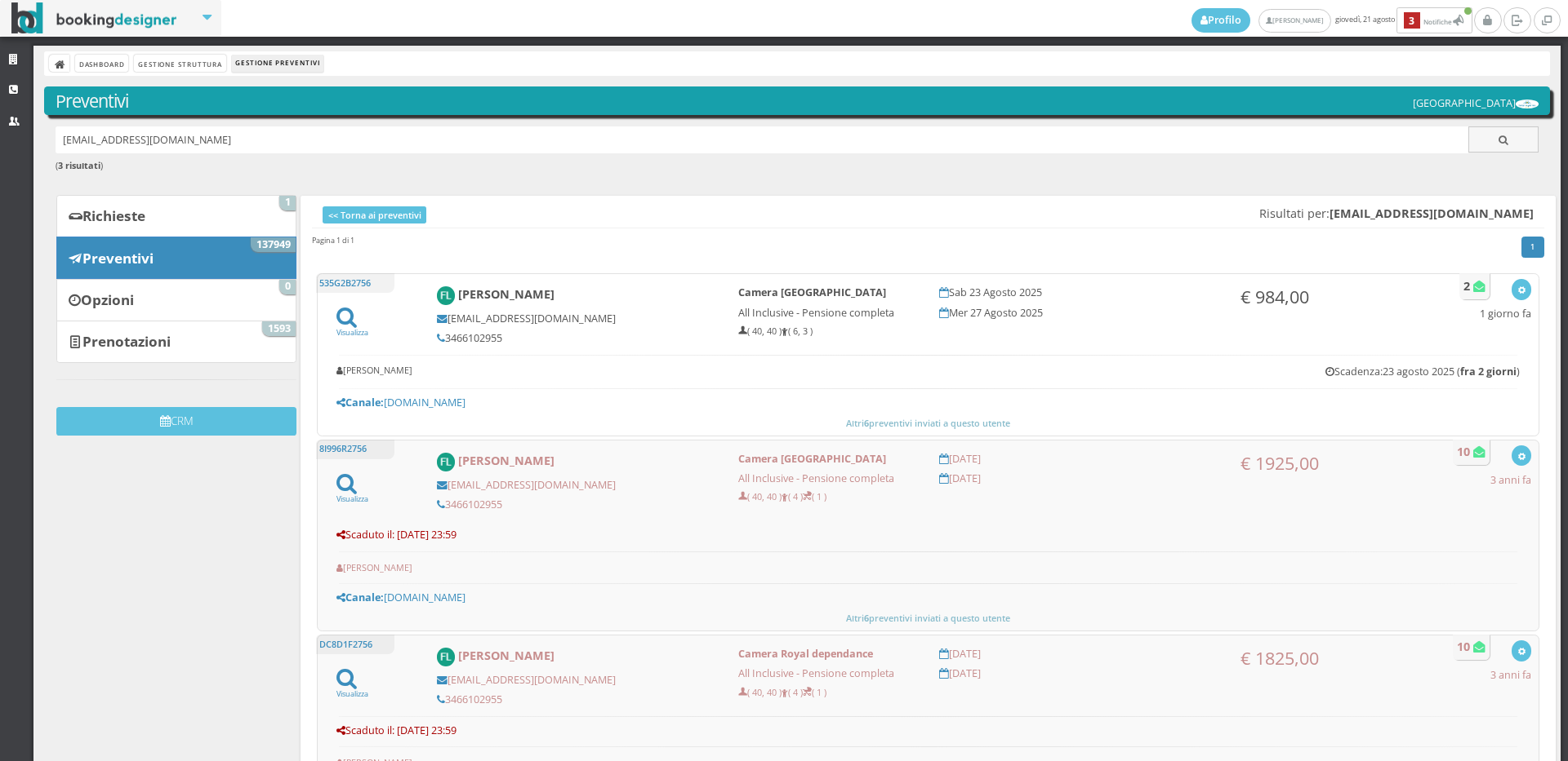
drag, startPoint x: 343, startPoint y: 153, endPoint x: 7, endPoint y: 154, distance: 336.0
click at [7, 154] on div "Strutture CRM Utenti Dashboard Gestione Struttura Gestione Preventivi Preventiv…" at bounding box center [784, 403] width 1568 height 716
paste input "carlobollini@gmail.com"
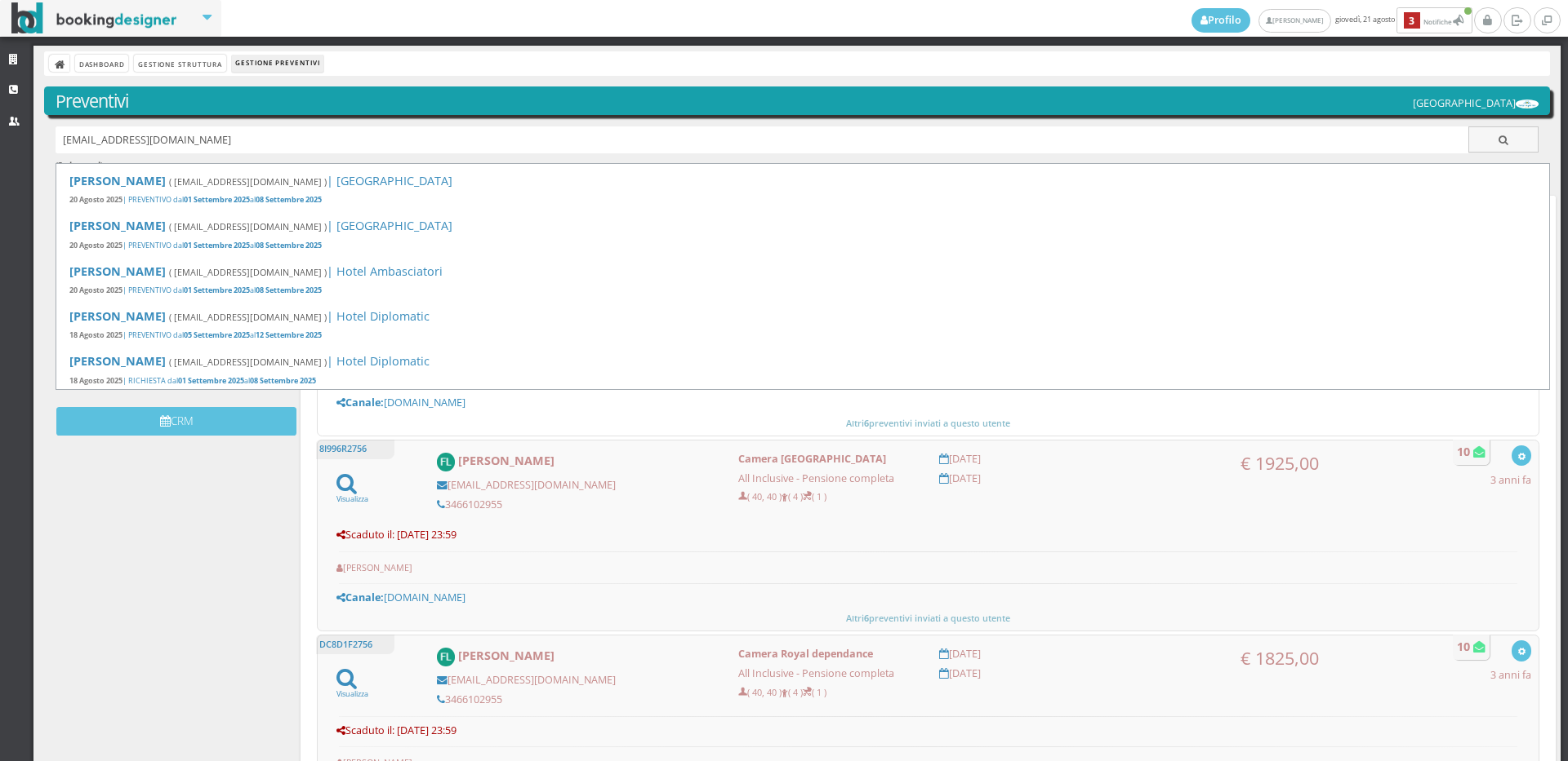
type input "carlobollini@gmail.com"
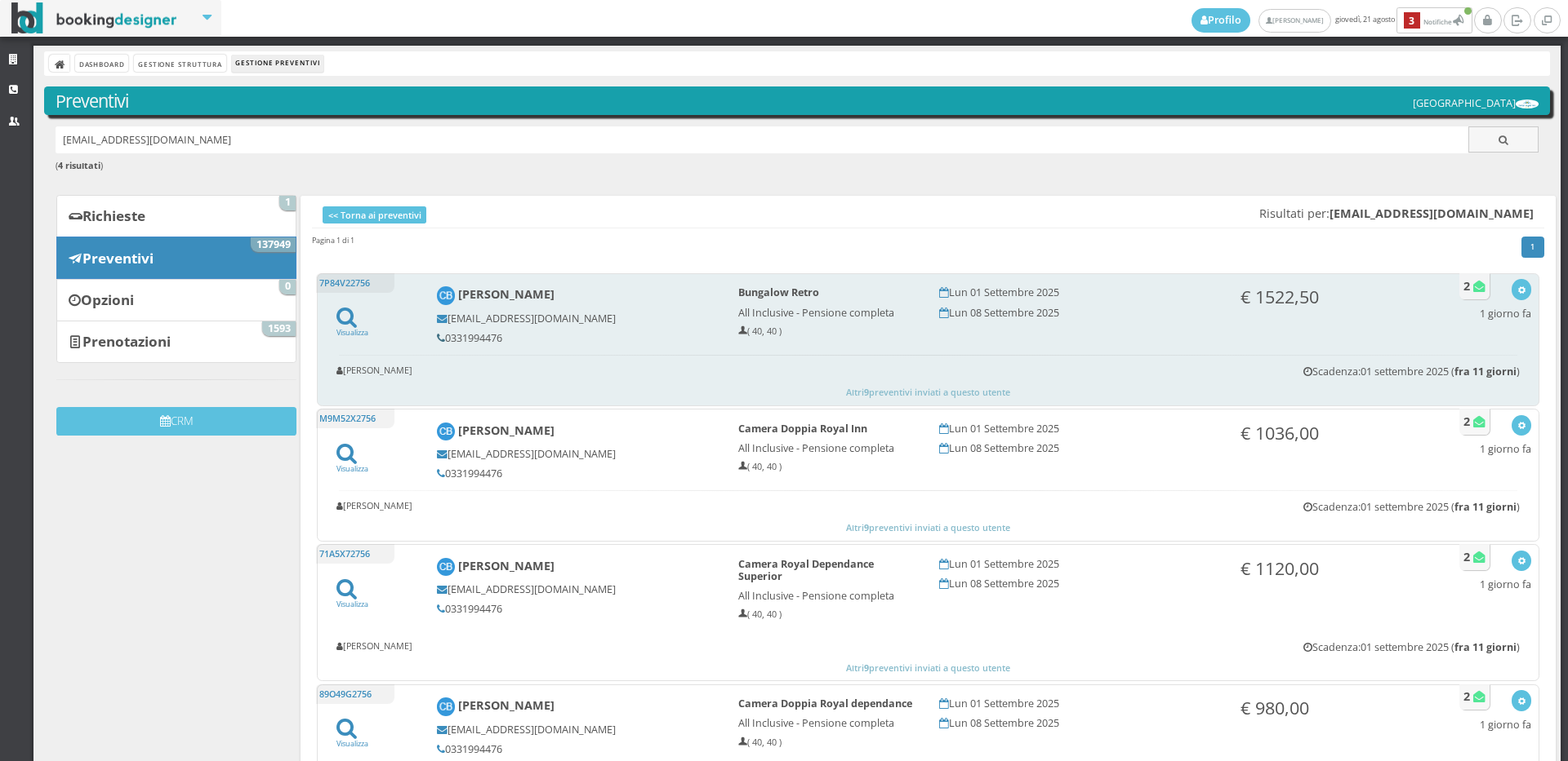
drag, startPoint x: 510, startPoint y: 335, endPoint x: 435, endPoint y: 338, distance: 75.1
click at [437, 338] on h5 "0331994476" at bounding box center [577, 337] width 280 height 12
copy h5 "0331994476"
click at [1517, 292] on icon "button" at bounding box center [1522, 291] width 9 height 9
click at [1458, 360] on link "Visualizza sul sito" at bounding box center [1467, 369] width 128 height 18
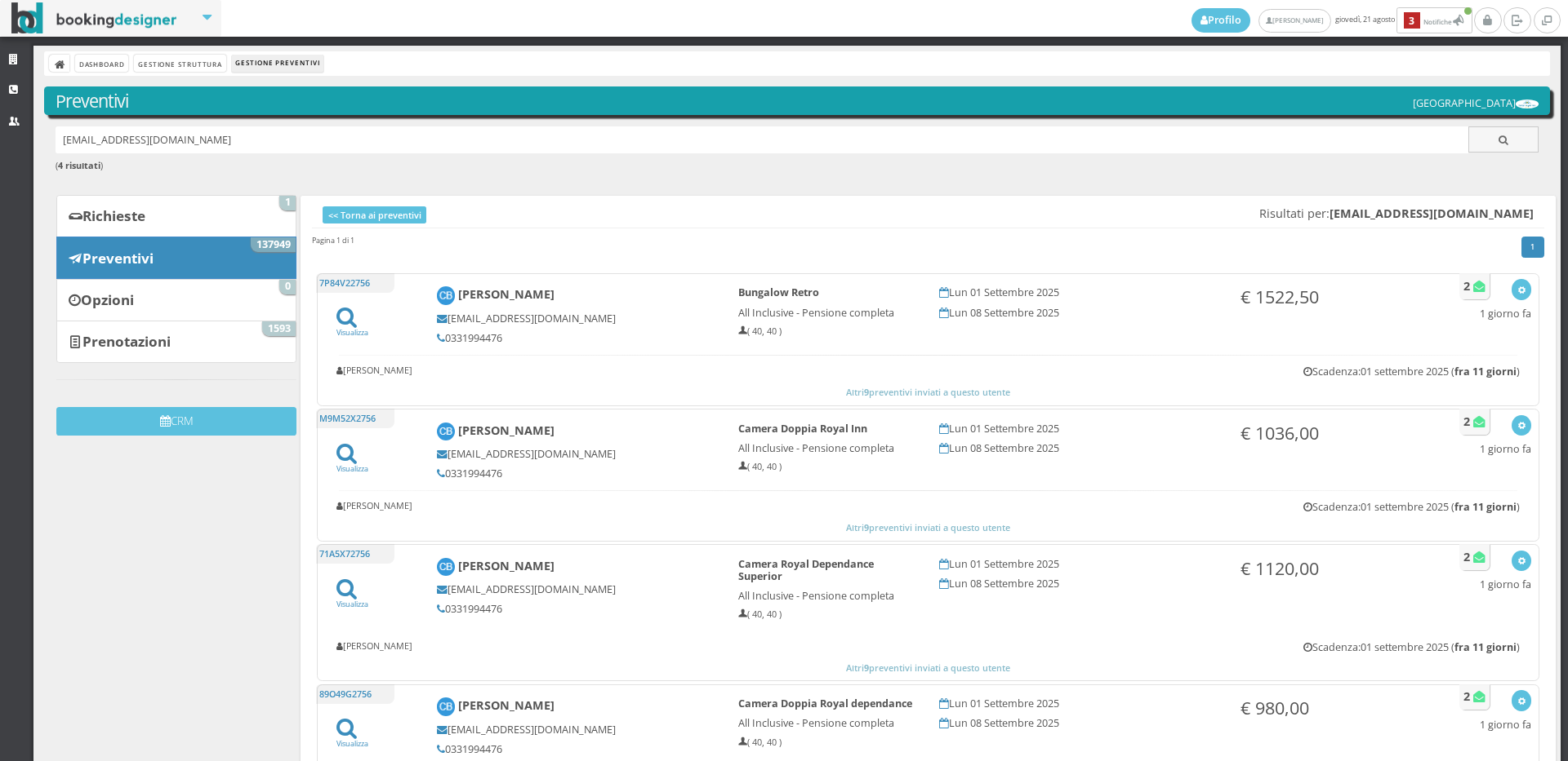
drag, startPoint x: 233, startPoint y: 134, endPoint x: 0, endPoint y: 166, distance: 235.2
click at [0, 166] on div "Strutture CRM Utenti Dashboard Gestione Struttura Gestione Preventivi Preventiv…" at bounding box center [784, 403] width 1568 height 716
paste input "paolazancanaro85@gmail.com"
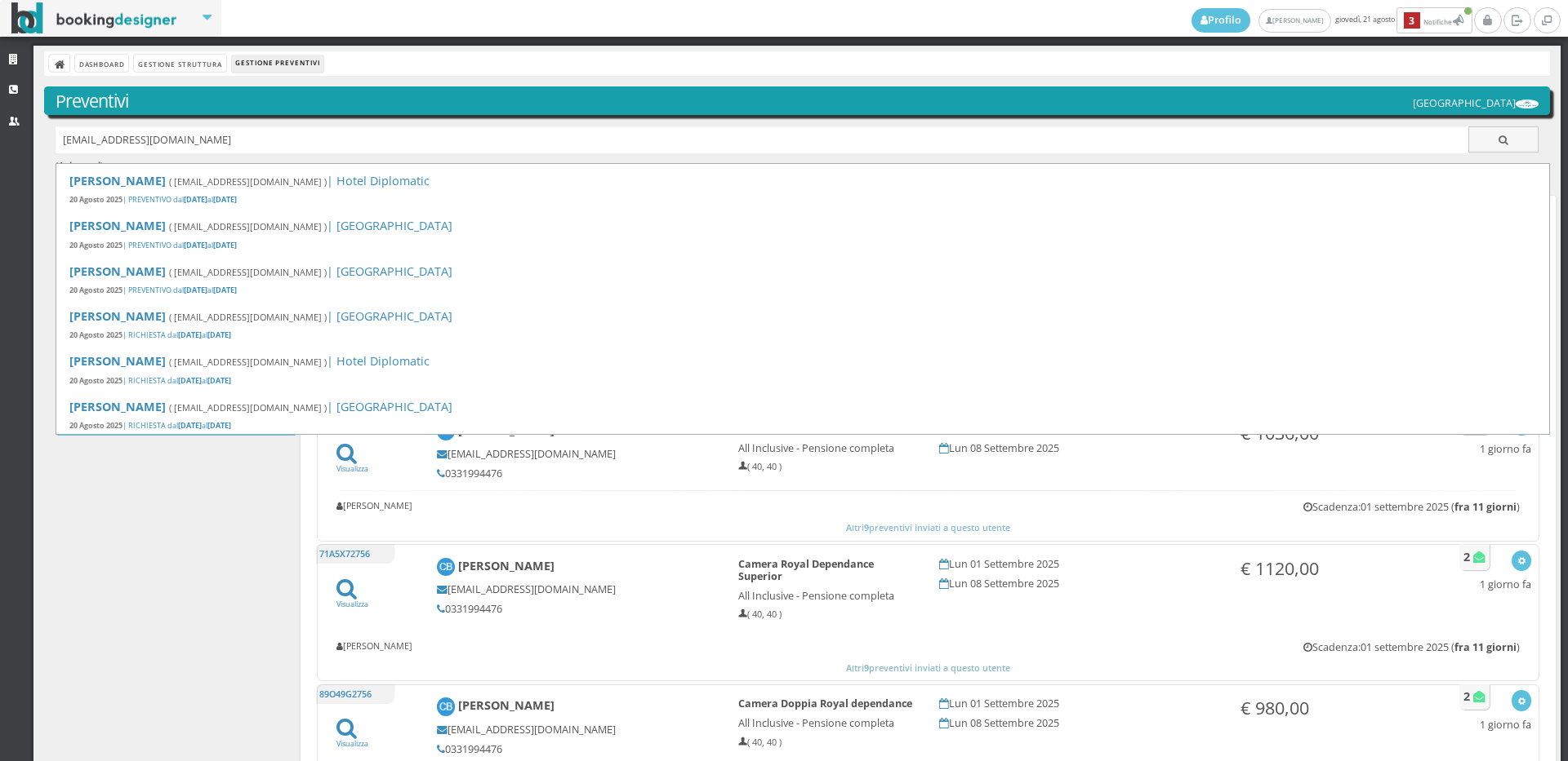
type input "paolazancanaro85@gmail.com"
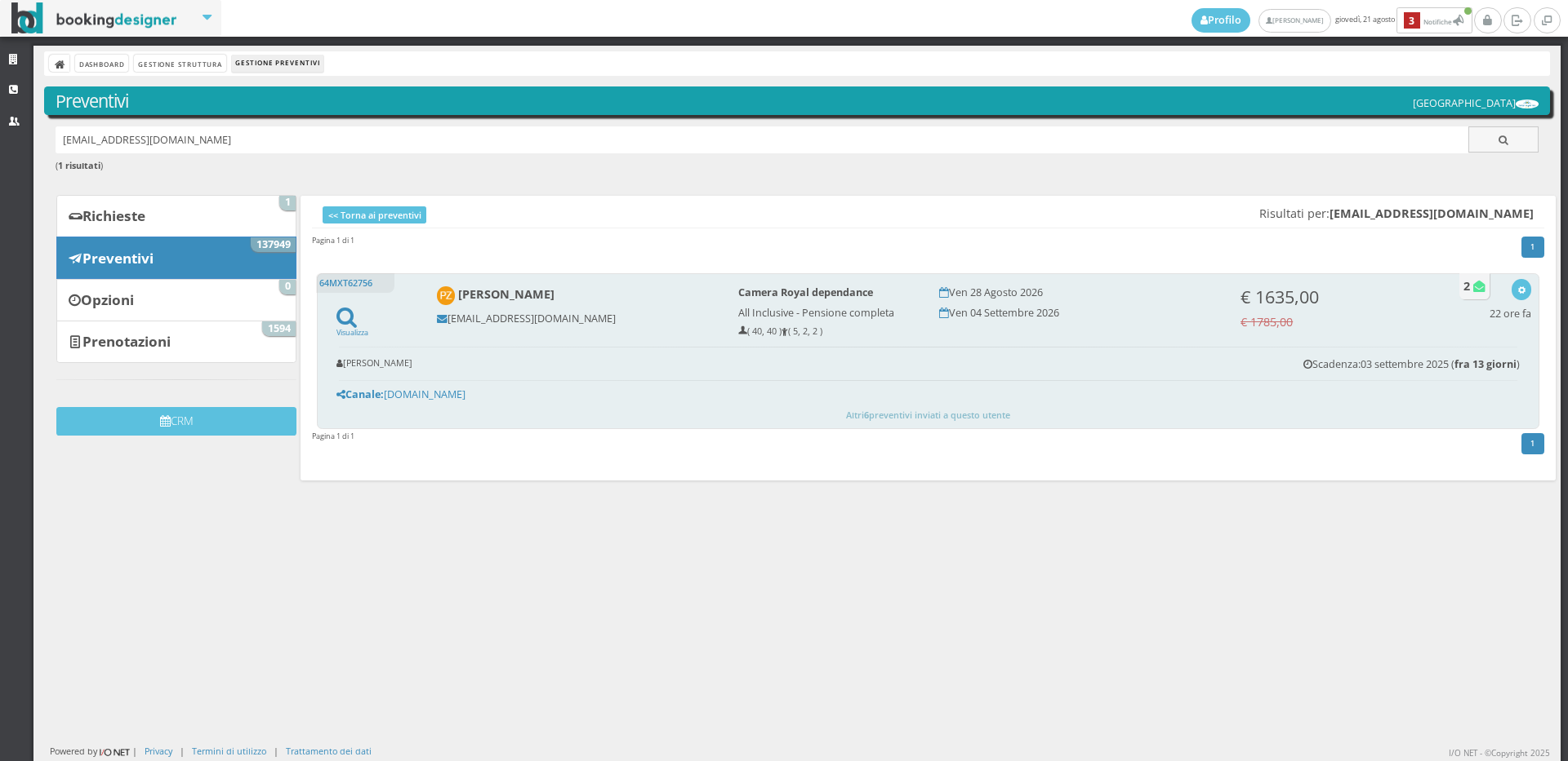
click at [1516, 282] on div "Visualizza Visualizza sul sito Invia email Elimina 22 ore fa" at bounding box center [1509, 303] width 41 height 48
click at [1517, 289] on icon "button" at bounding box center [1522, 291] width 9 height 9
click at [1467, 365] on link "Visualizza sul sito" at bounding box center [1467, 369] width 128 height 18
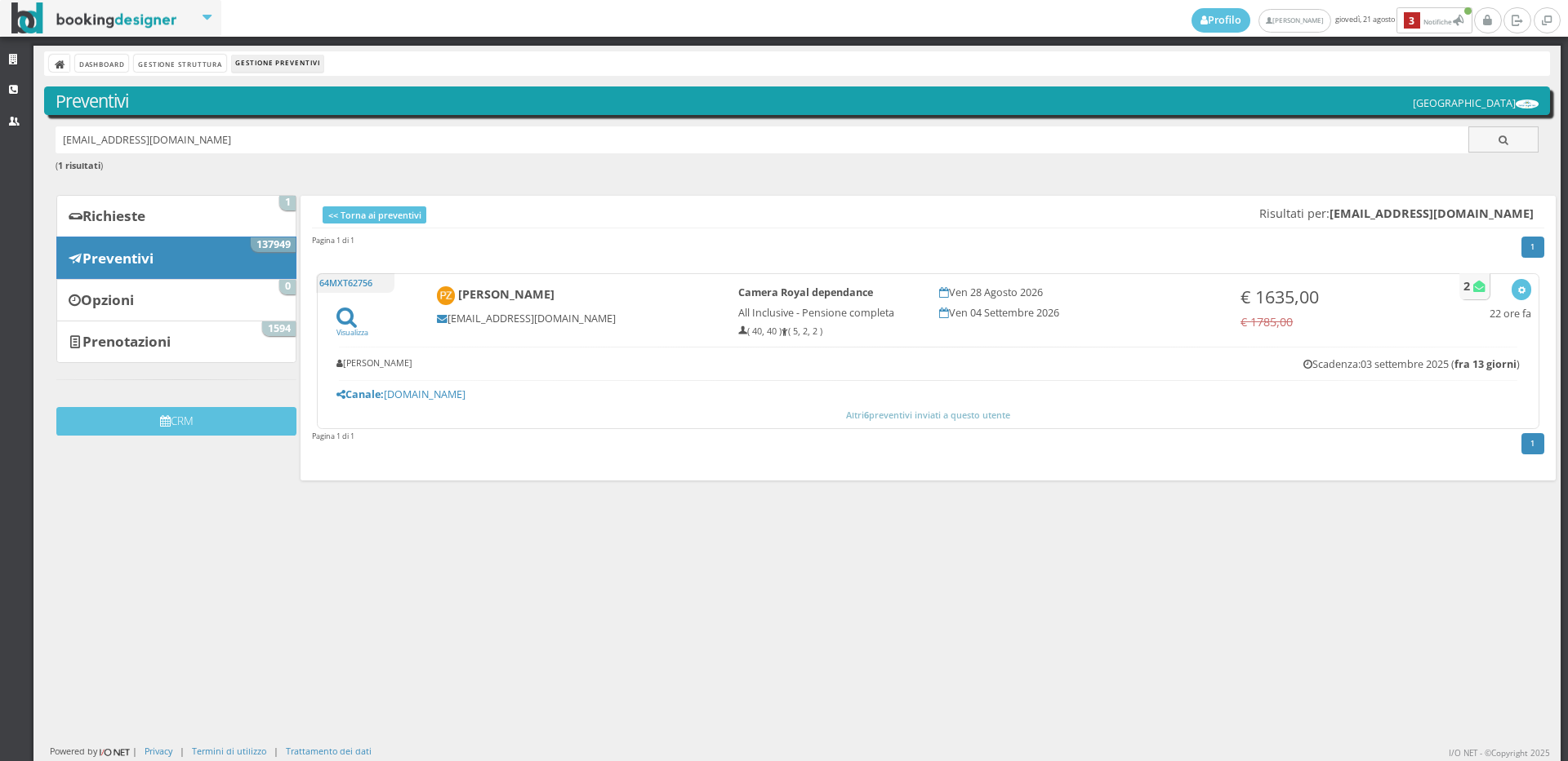
drag, startPoint x: 223, startPoint y: 137, endPoint x: 0, endPoint y: 153, distance: 223.6
click at [0, 153] on div "Strutture CRM Utenti Dashboard Gestione Struttura Gestione Preventivi Preventiv…" at bounding box center [784, 403] width 1568 height 716
paste input "jennifer.barbi3@gmail.com"
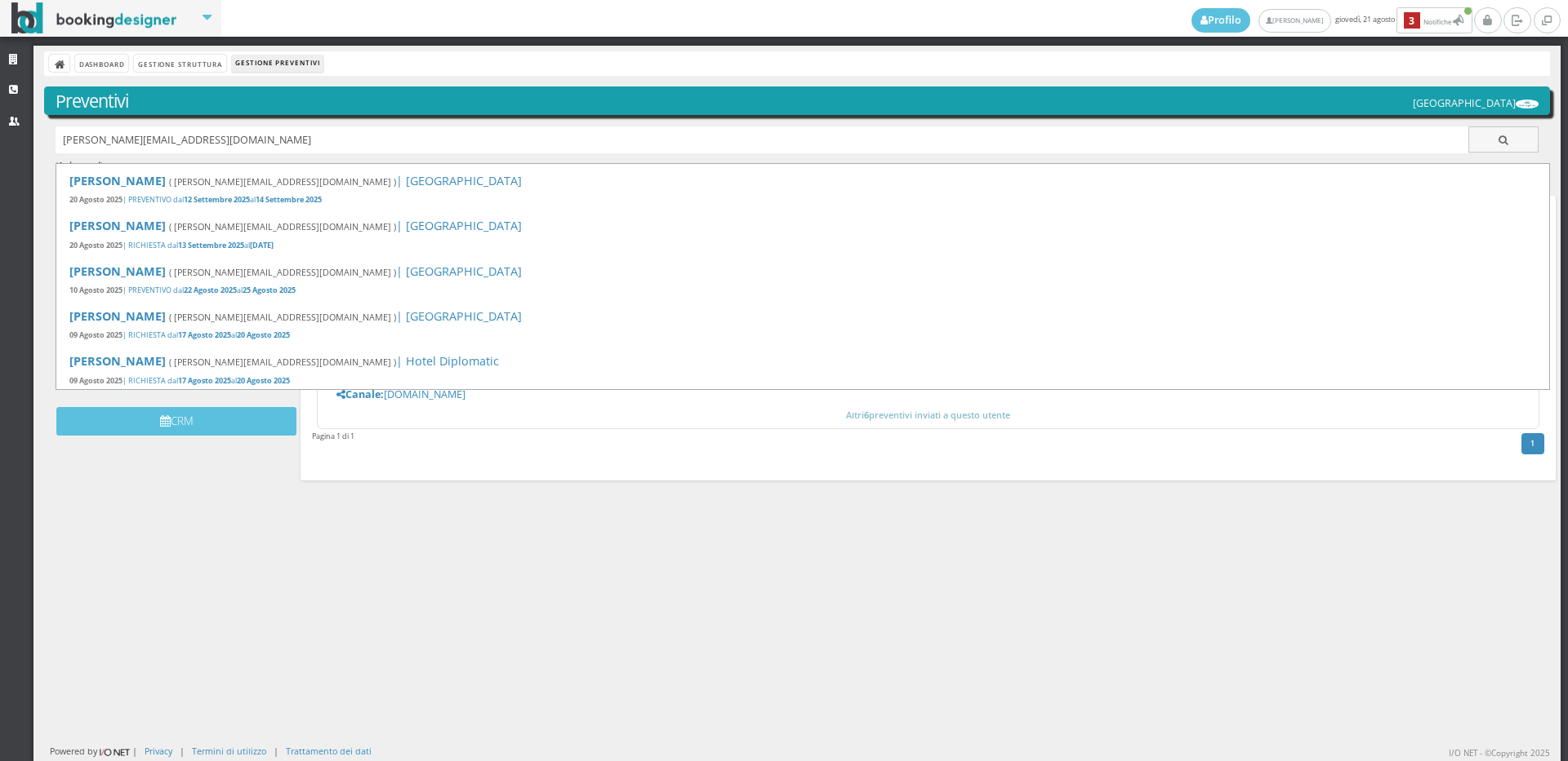
type input "jennifer.barbi3@gmail.com"
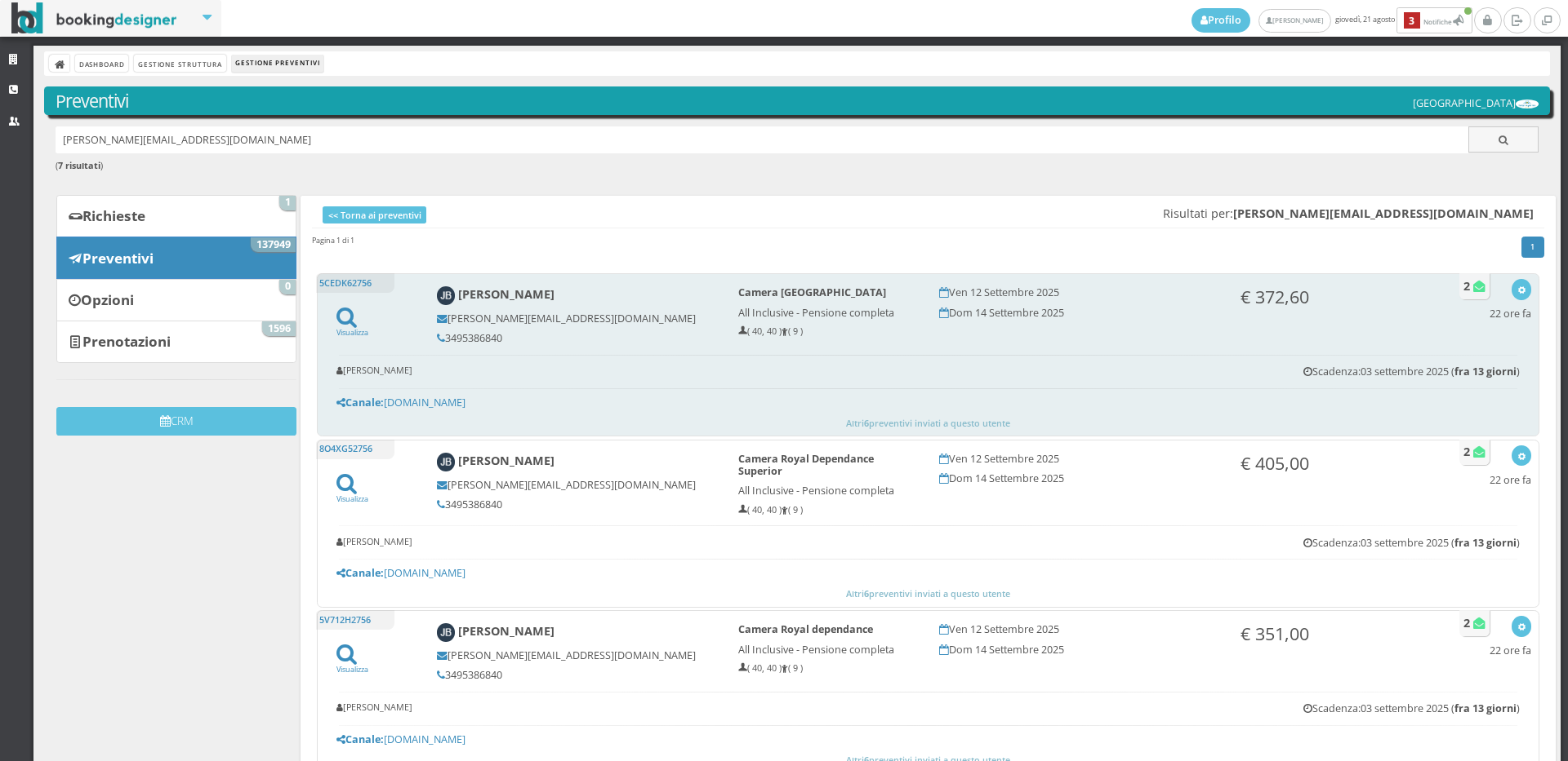
drag, startPoint x: 507, startPoint y: 334, endPoint x: 441, endPoint y: 337, distance: 66.1
click at [441, 337] on h5 "3495386840" at bounding box center [577, 337] width 280 height 12
copy h5 "3495386840"
click at [1517, 288] on icon "button" at bounding box center [1522, 291] width 9 height 9
click at [1433, 372] on link "Visualizza sul sito" at bounding box center [1467, 369] width 128 height 18
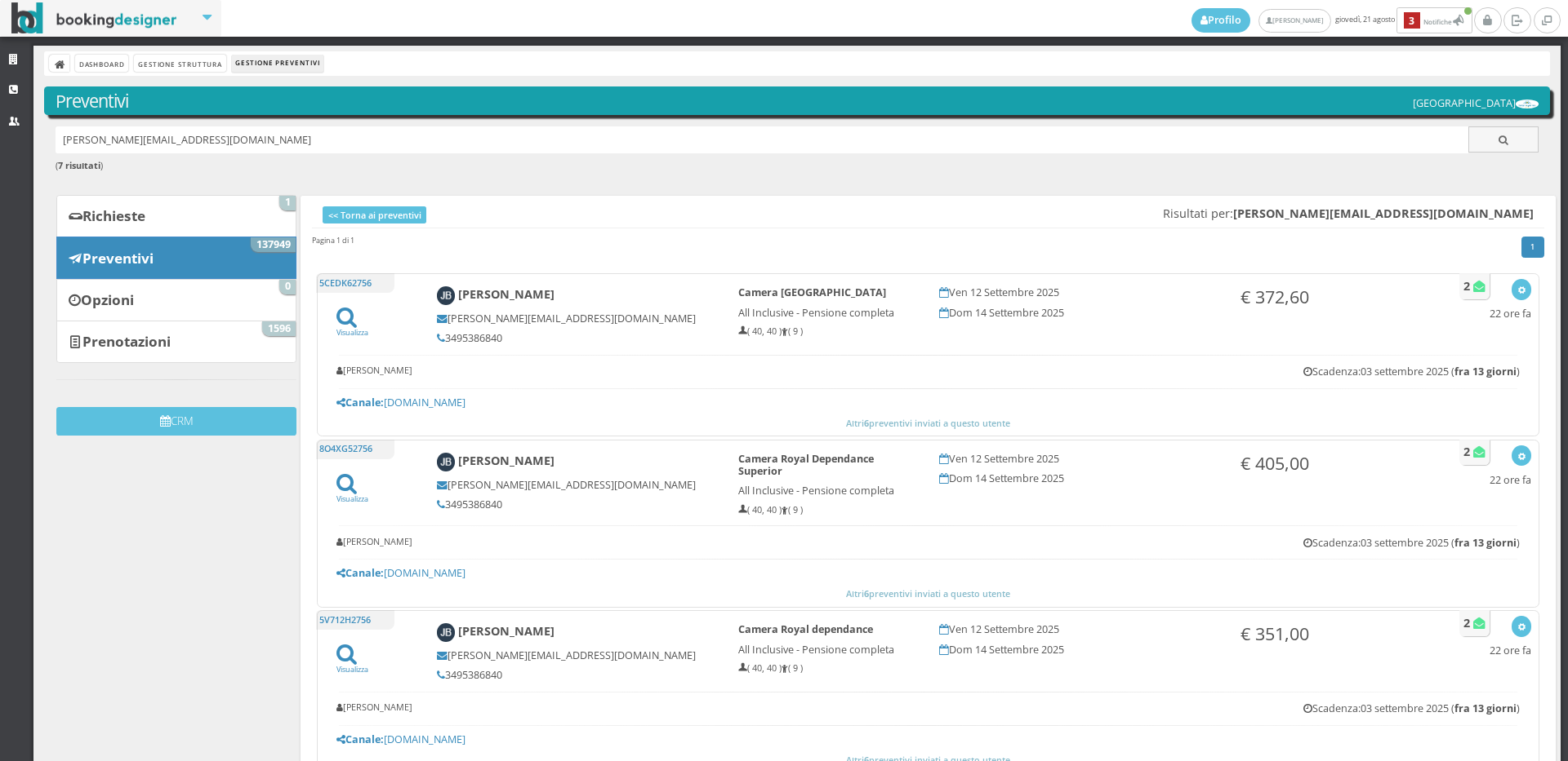
drag, startPoint x: 303, startPoint y: 142, endPoint x: 12, endPoint y: 143, distance: 291.0
click at [12, 143] on div "Strutture CRM Utenti Dashboard Gestione Struttura Gestione Preventivi Preventiv…" at bounding box center [784, 403] width 1568 height 716
type input "V"
paste input "[EMAIL_ADDRESS][DOMAIN_NAME]"
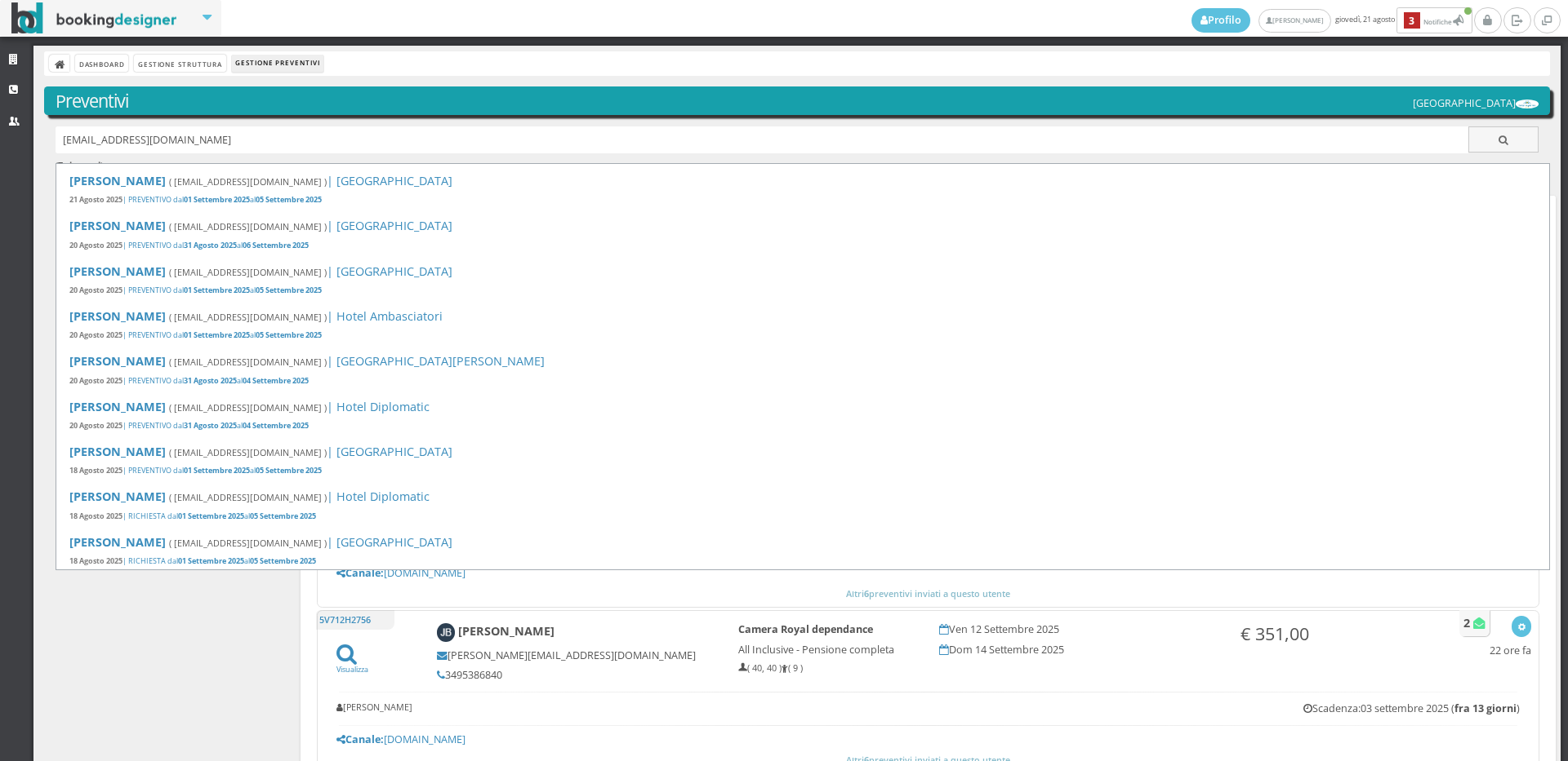
type input "[EMAIL_ADDRESS][DOMAIN_NAME]"
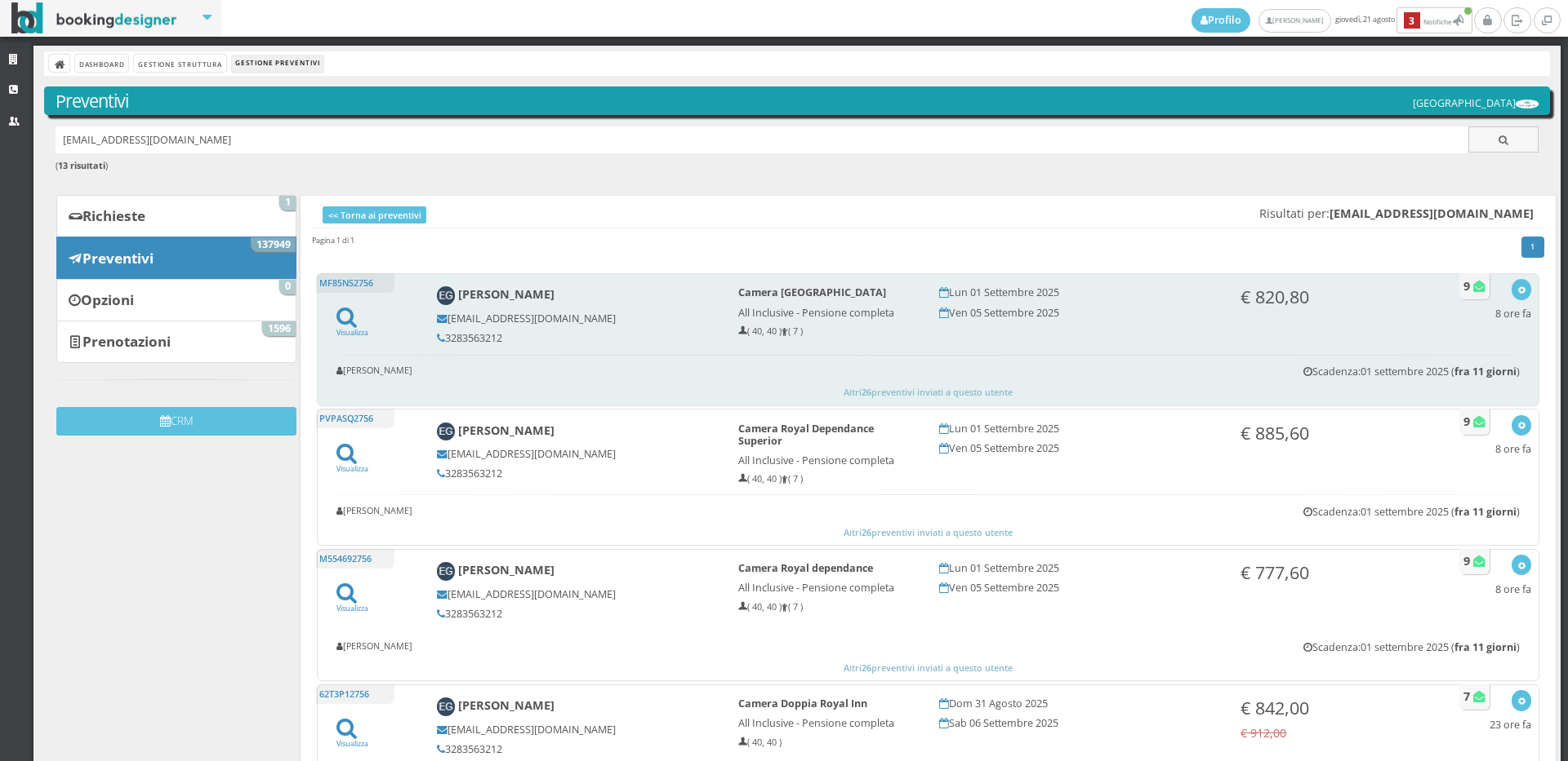
drag, startPoint x: 508, startPoint y: 336, endPoint x: 442, endPoint y: 335, distance: 66.0
click at [442, 335] on h5 "3283563212" at bounding box center [577, 337] width 280 height 12
copy h5 "3283563212"
click at [1517, 290] on icon "button" at bounding box center [1522, 291] width 9 height 9
click at [1428, 374] on link "Visualizza sul sito" at bounding box center [1467, 369] width 128 height 18
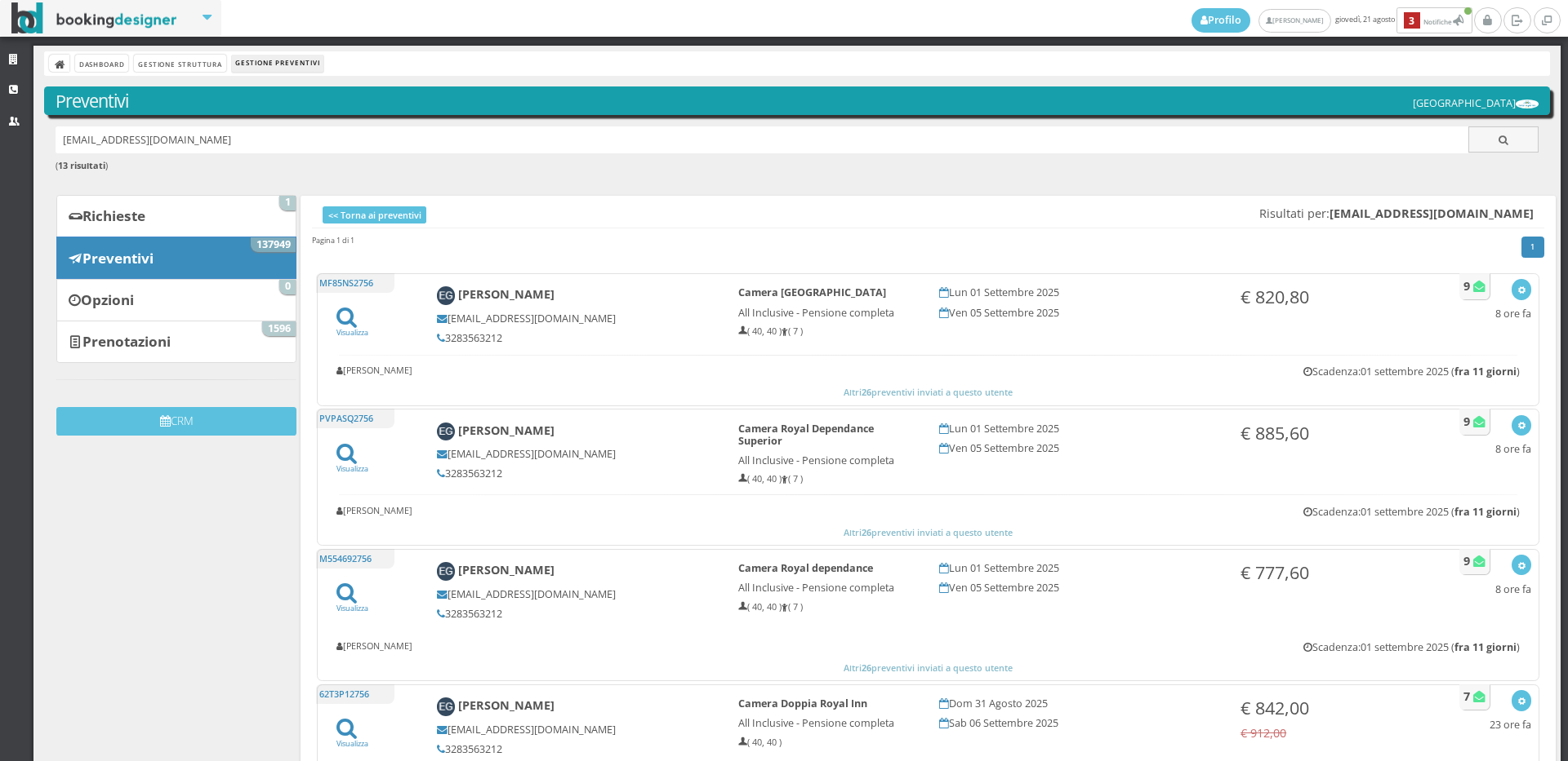
drag, startPoint x: 207, startPoint y: 143, endPoint x: 59, endPoint y: 163, distance: 149.3
click at [59, 163] on div "[EMAIL_ADDRESS][DOMAIN_NAME] ( 13 risultati )" at bounding box center [796, 158] width 1505 height 63
paste input "[EMAIL_ADDRESS][DOMAIN_NAME]"
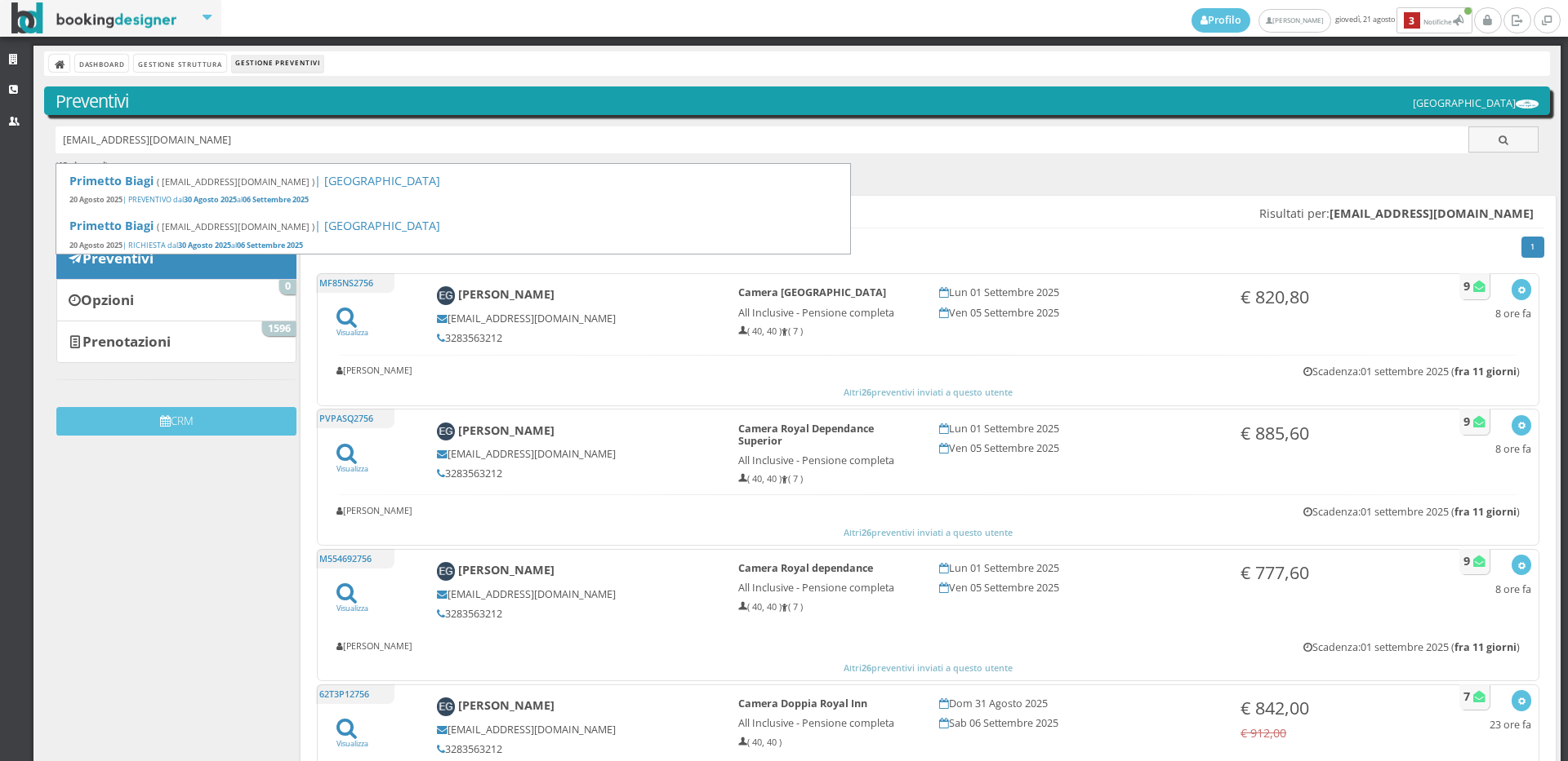
type input "[EMAIL_ADDRESS][DOMAIN_NAME]"
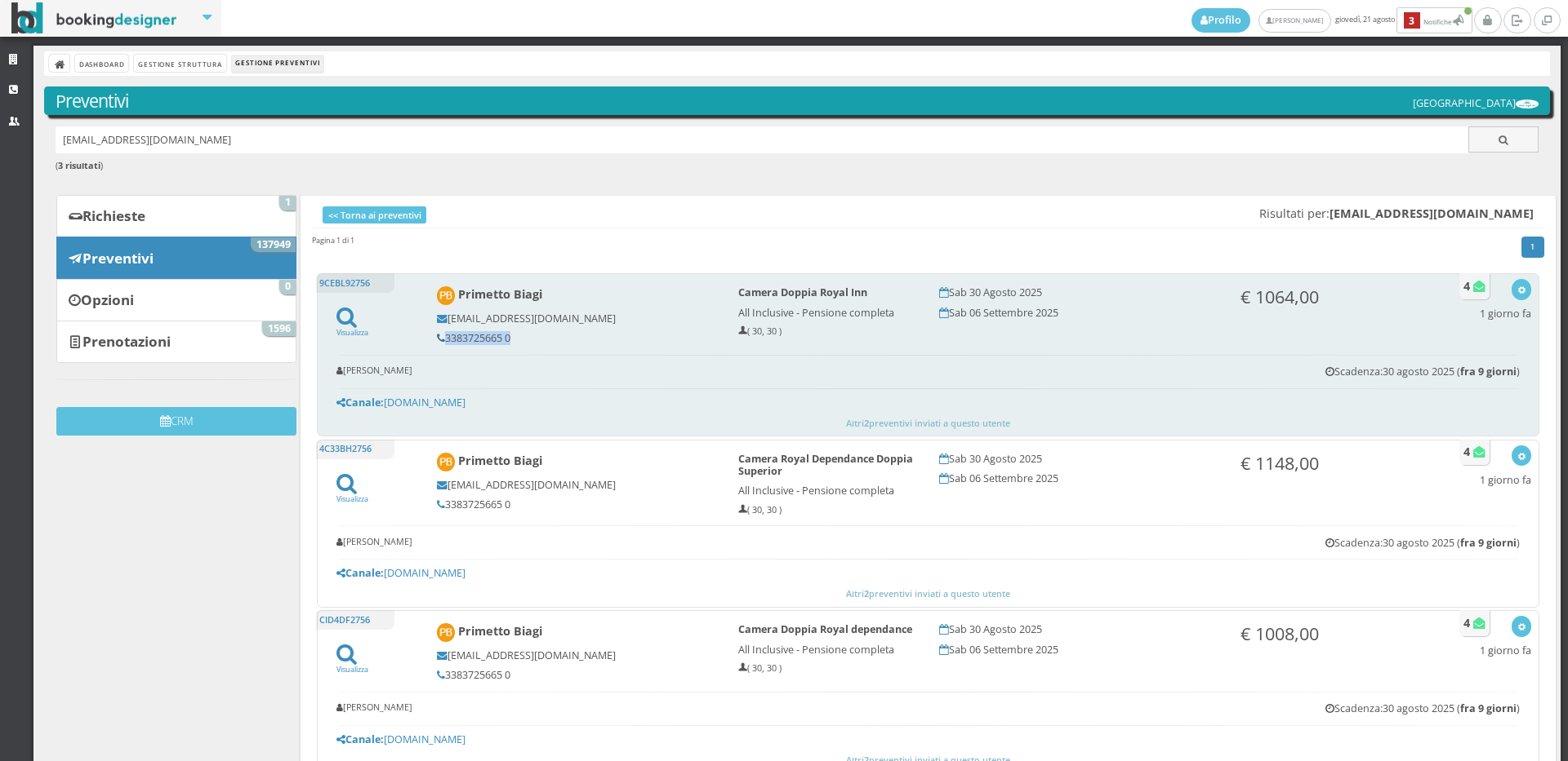
drag, startPoint x: 503, startPoint y: 335, endPoint x: 440, endPoint y: 338, distance: 63.1
click at [440, 338] on h5 "3383725665 0" at bounding box center [577, 337] width 280 height 12
copy h5 "3383725665"
click at [1517, 285] on div "button" at bounding box center [1522, 290] width 9 height 13
click at [1468, 360] on link "Visualizza sul sito" at bounding box center [1467, 369] width 128 height 18
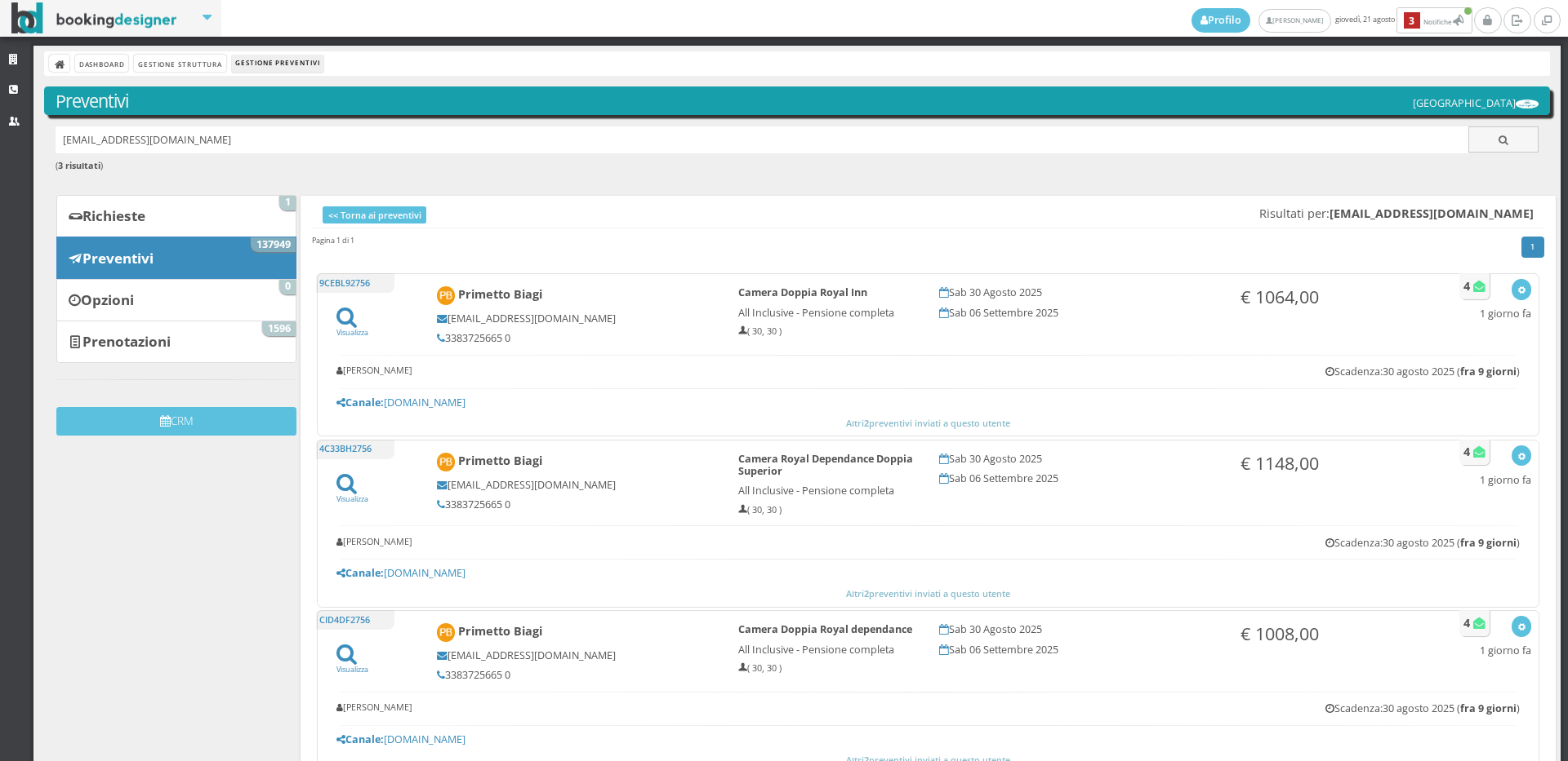
drag, startPoint x: 244, startPoint y: 143, endPoint x: 0, endPoint y: 179, distance: 246.6
click at [0, 179] on div "Strutture CRM Utenti Dashboard Gestione Struttura Gestione Preventivi Preventiv…" at bounding box center [784, 403] width 1568 height 716
paste input "[EMAIL_ADDRESS][DOMAIN_NAME]"
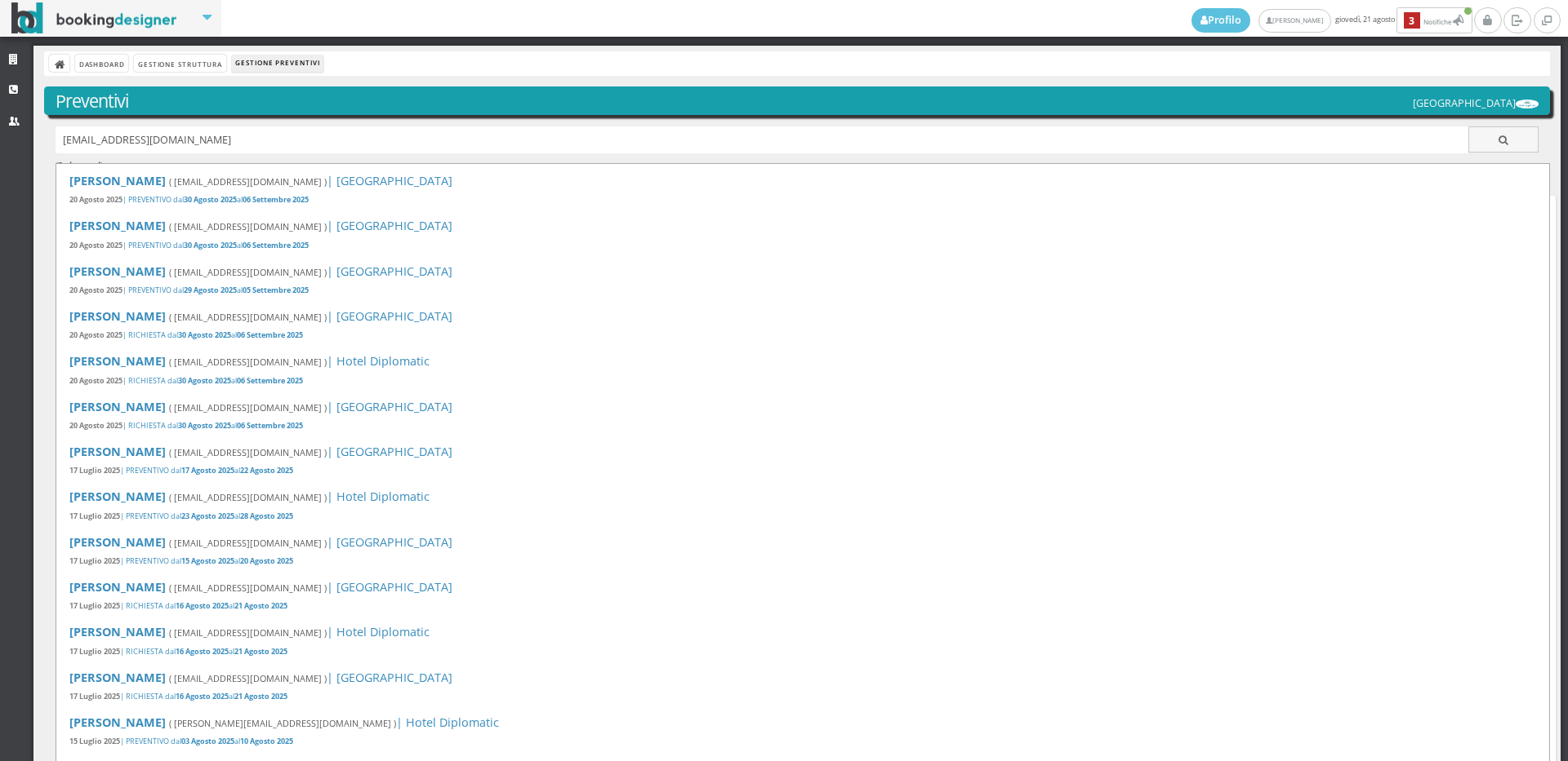
type input "[EMAIL_ADDRESS][DOMAIN_NAME]"
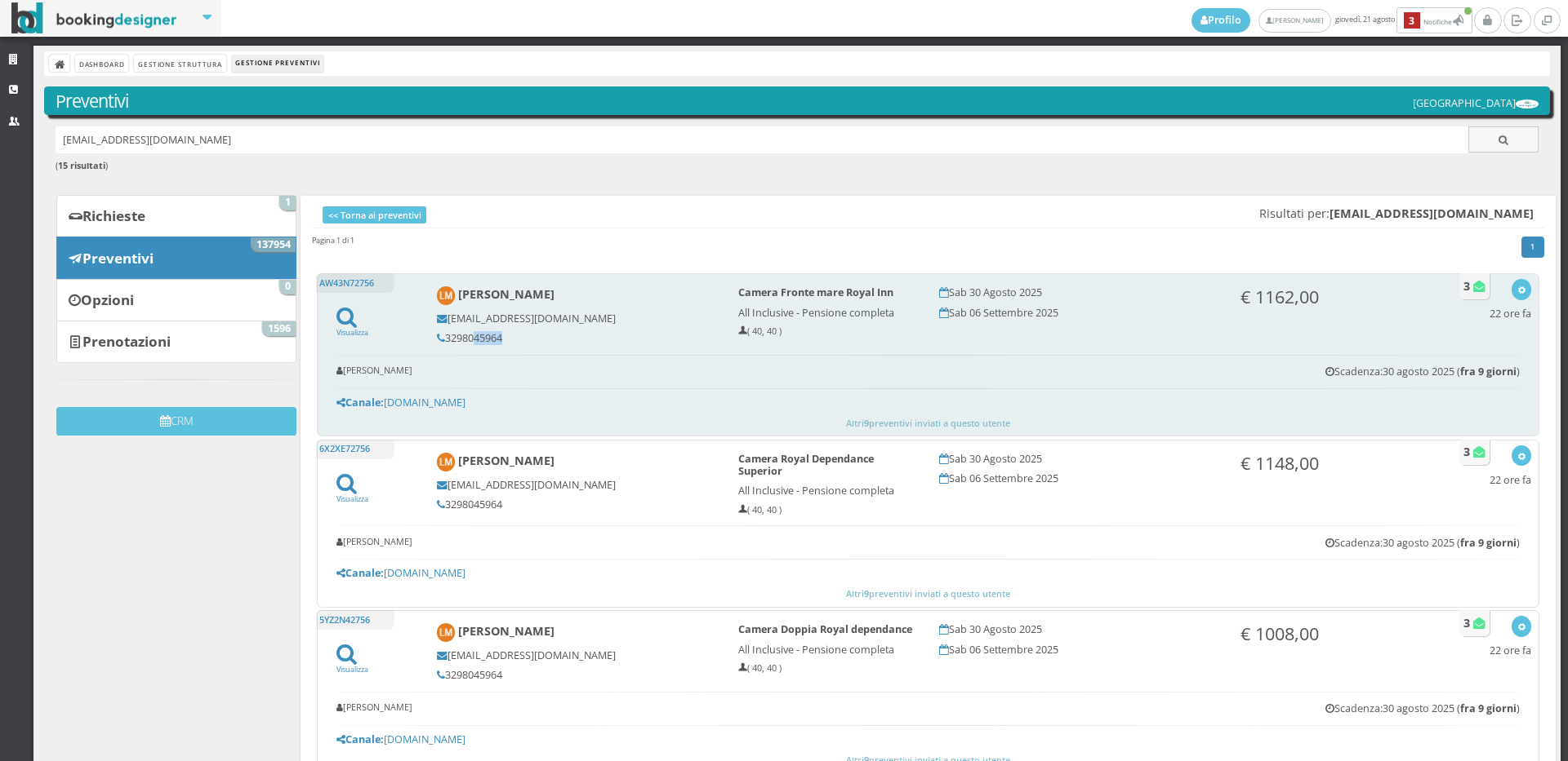
drag, startPoint x: 498, startPoint y: 338, endPoint x: 465, endPoint y: 340, distance: 33.1
click at [465, 340] on h5 "3298045964" at bounding box center [577, 337] width 280 height 12
drag, startPoint x: 509, startPoint y: 336, endPoint x: 439, endPoint y: 338, distance: 70.0
click at [439, 338] on h5 "3298045964" at bounding box center [577, 337] width 280 height 12
copy h5 "3298045964"
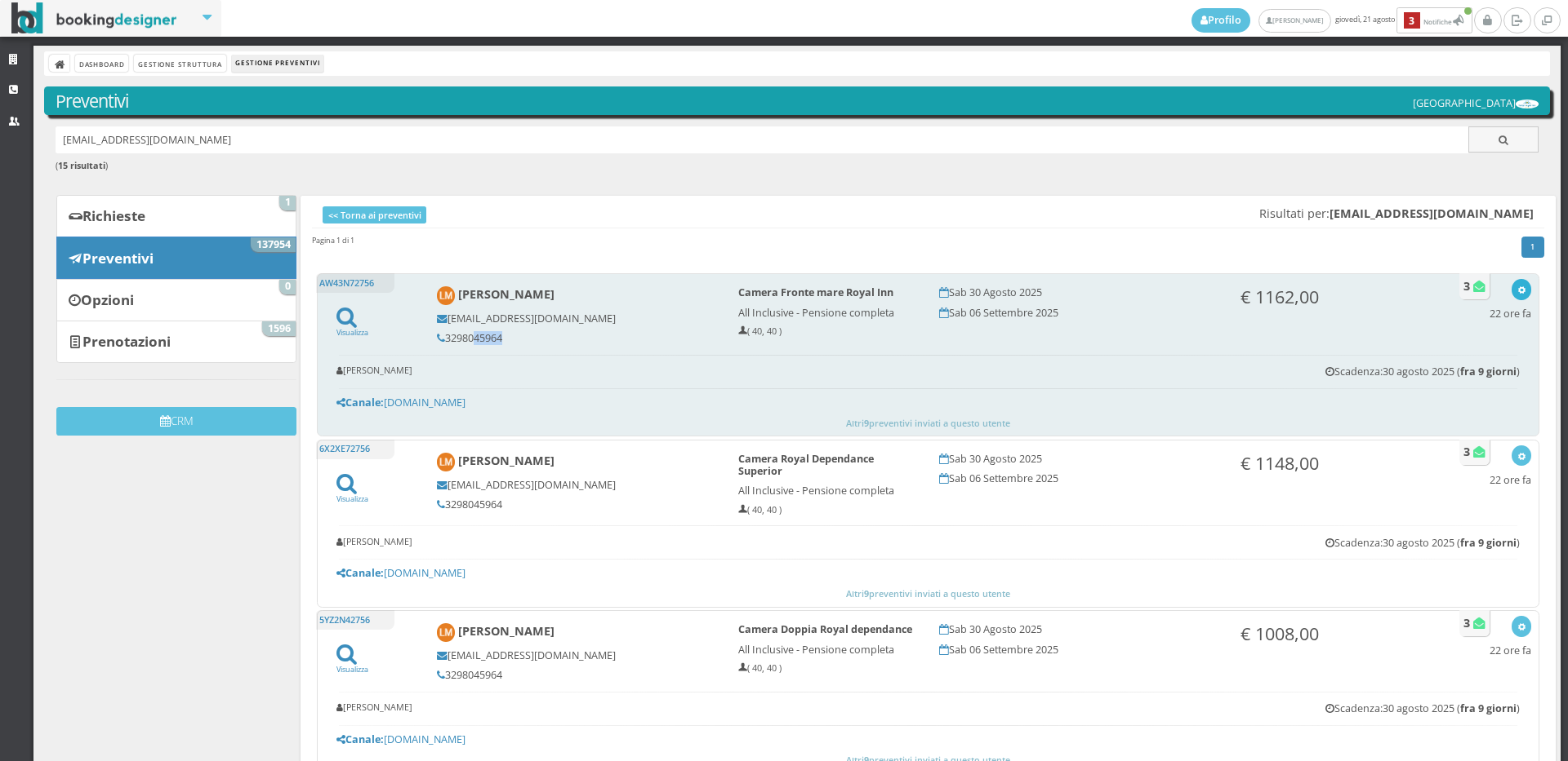
click at [1517, 290] on icon "button" at bounding box center [1522, 291] width 9 height 9
click at [1486, 368] on link "Visualizza sul sito" at bounding box center [1467, 369] width 128 height 18
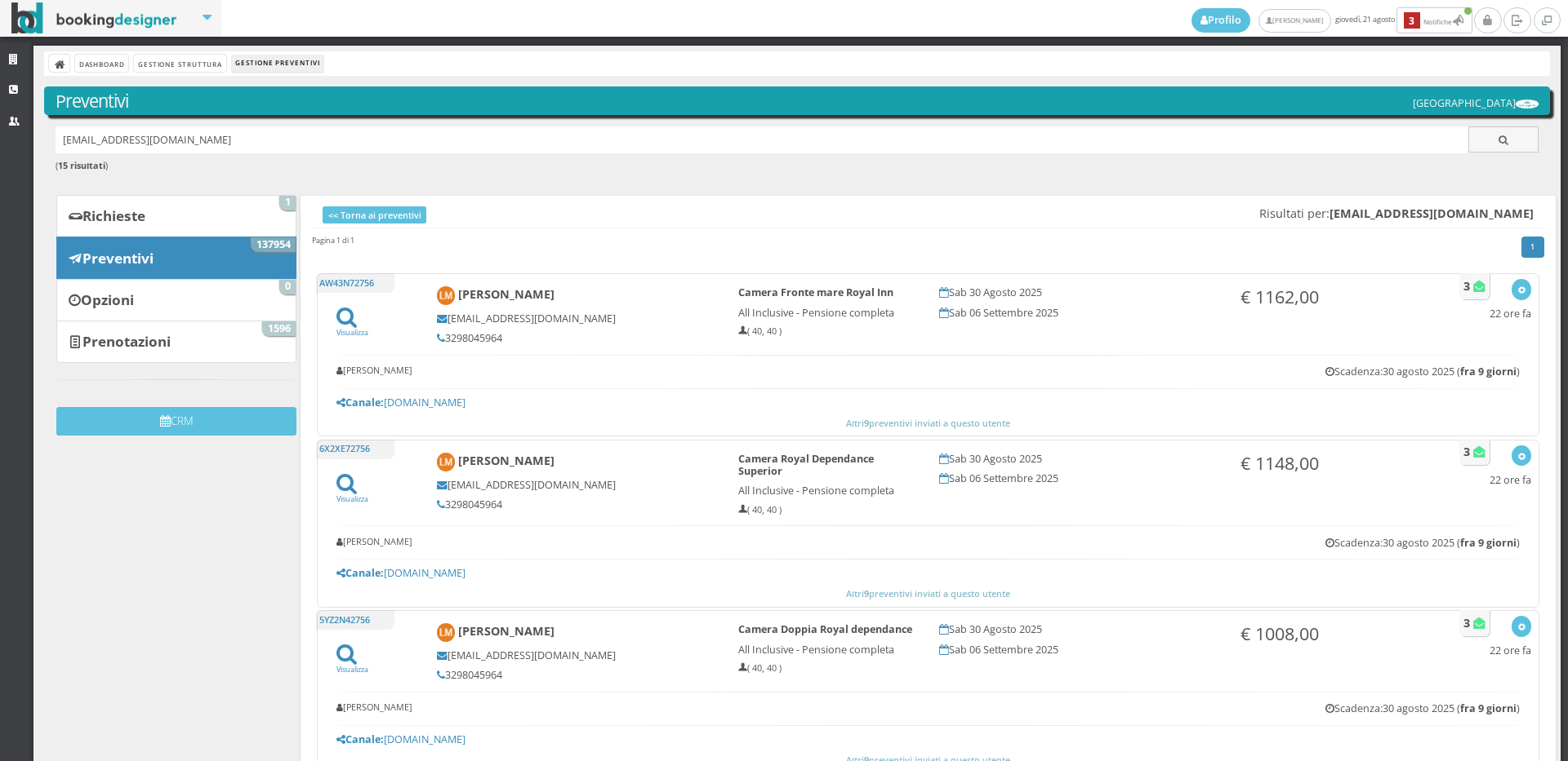
drag, startPoint x: 282, startPoint y: 149, endPoint x: 12, endPoint y: 165, distance: 270.5
click at [12, 164] on div "Strutture CRM Utenti Dashboard Gestione Struttura Gestione Preventivi Preventiv…" at bounding box center [784, 403] width 1568 height 716
paste input "[EMAIL_ADDRESS][DOMAIN_NAME]"
type input "[EMAIL_ADDRESS][DOMAIN_NAME]"
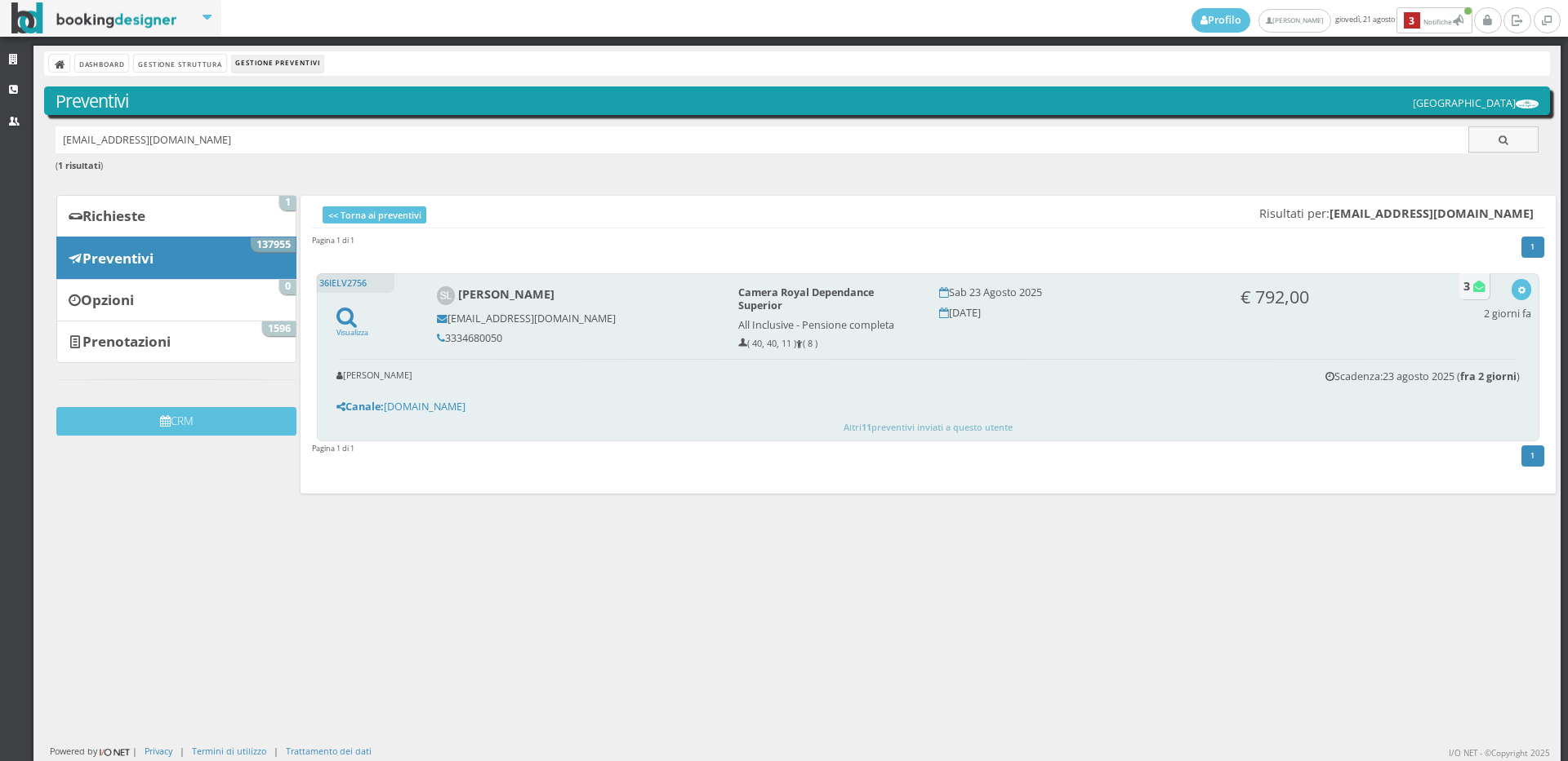
drag, startPoint x: 509, startPoint y: 335, endPoint x: 441, endPoint y: 339, distance: 68.1
click at [441, 339] on h5 "3334680050" at bounding box center [577, 337] width 280 height 12
copy h5 "3334680050"
click at [1525, 293] on div "36IELV2756 Visualizza [PERSON_NAME] [EMAIL_ADDRESS][DOMAIN_NAME] 3334680050 Cam…" at bounding box center [927, 357] width 1222 height 168
click at [1517, 292] on icon "button" at bounding box center [1522, 291] width 9 height 9
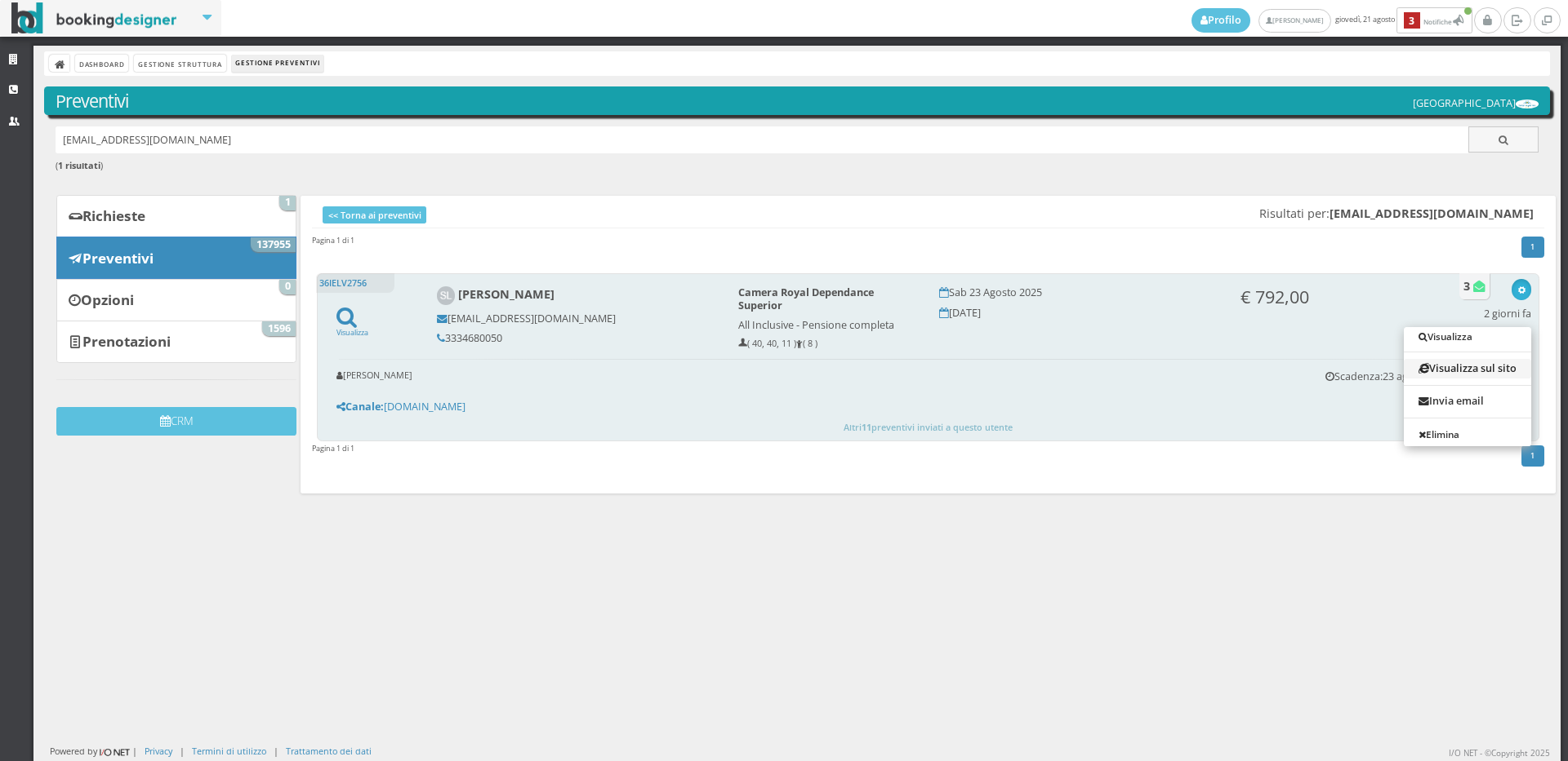
click at [1469, 369] on link "Visualizza sul sito" at bounding box center [1467, 369] width 128 height 18
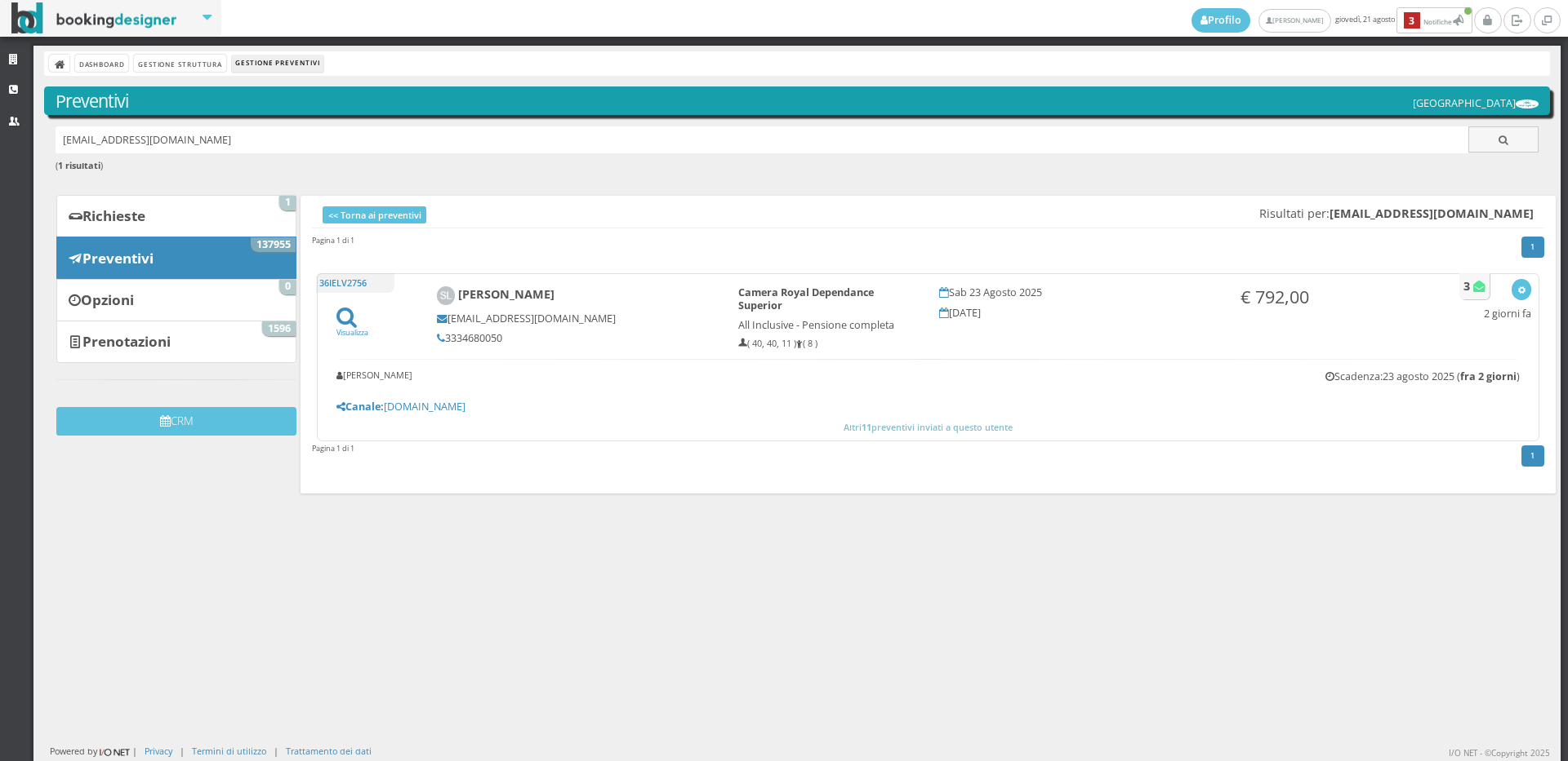
drag, startPoint x: 218, startPoint y: 139, endPoint x: 0, endPoint y: 145, distance: 218.1
click at [0, 145] on div "Strutture CRM Utenti Dashboard Gestione Struttura Gestione Preventivi Preventiv…" at bounding box center [784, 403] width 1568 height 716
paste input "[EMAIL_ADDRESS][DOMAIN_NAME]"
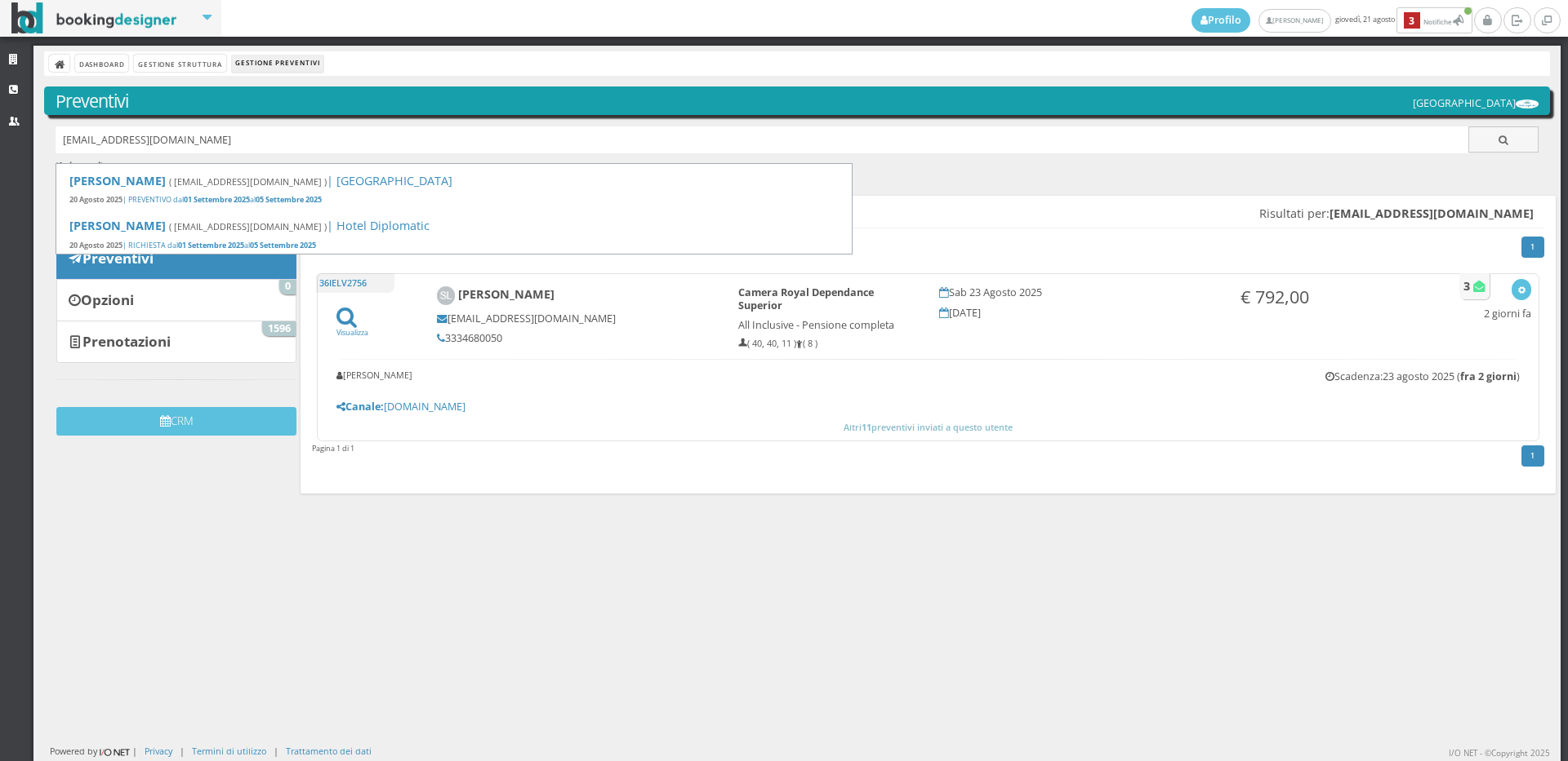
type input "[EMAIL_ADDRESS][DOMAIN_NAME]"
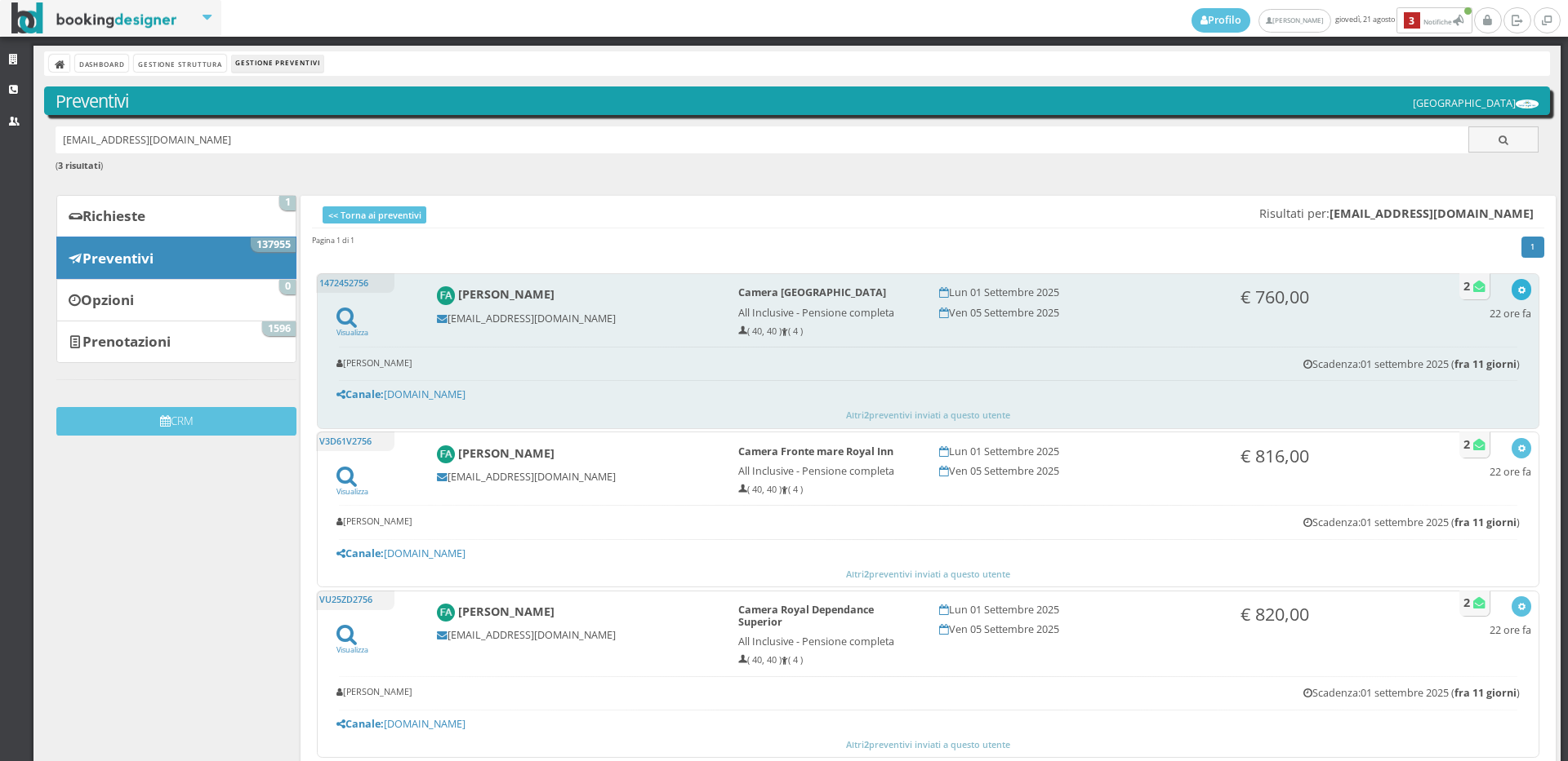
click at [1517, 295] on div "button" at bounding box center [1522, 290] width 9 height 13
click at [1482, 368] on link "Visualizza sul sito" at bounding box center [1467, 369] width 128 height 18
